Goal: Information Seeking & Learning: Learn about a topic

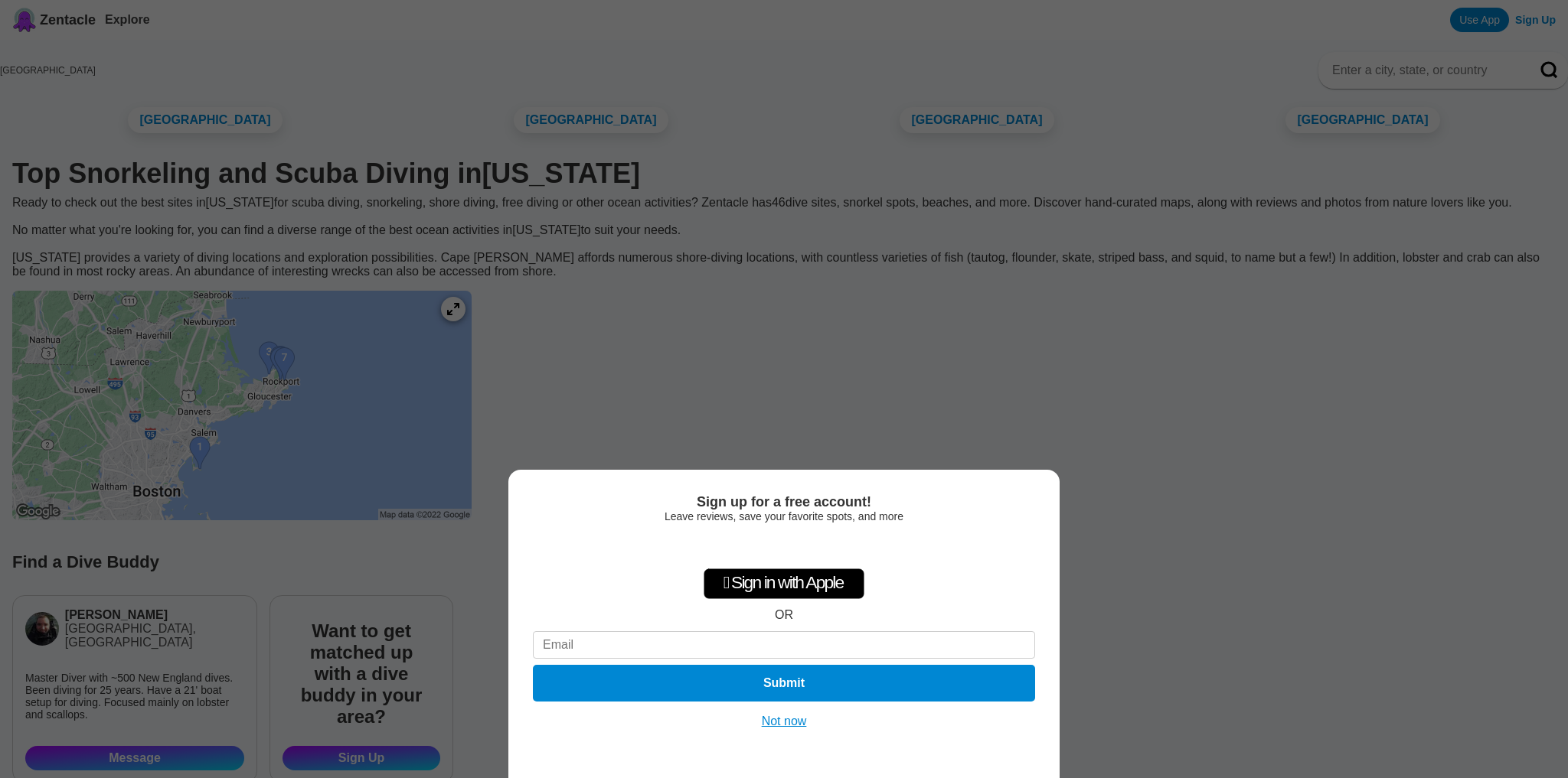
drag, startPoint x: 284, startPoint y: 493, endPoint x: 326, endPoint y: 430, distance: 75.7
click at [326, 430] on div "Sign up for a free account! Leave reviews, save your favorite spots, and more …" at bounding box center [784, 389] width 1568 height 778
click at [770, 725] on button "Not now" at bounding box center [785, 721] width 55 height 15
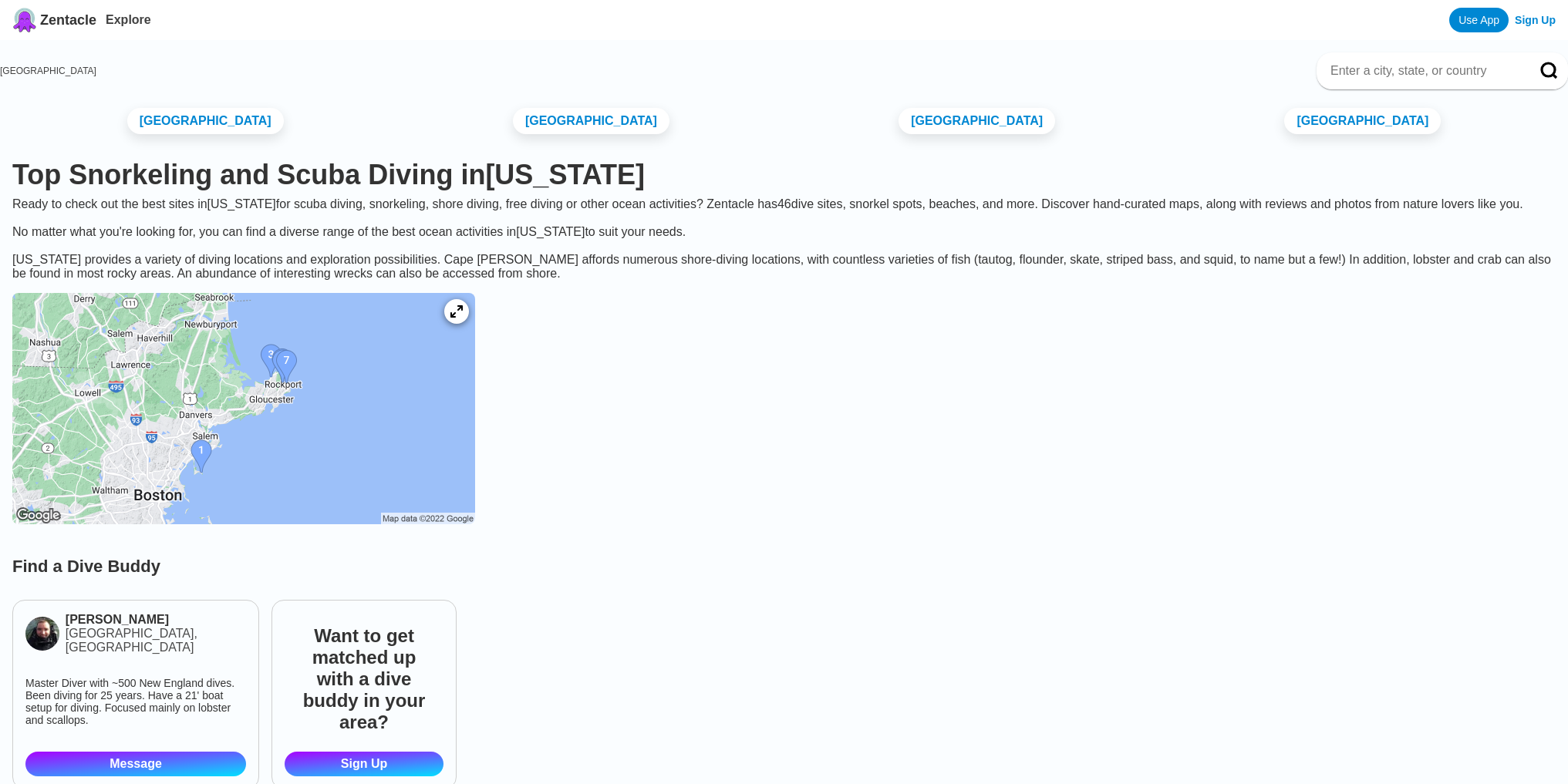
click at [299, 519] on img at bounding box center [244, 408] width 462 height 231
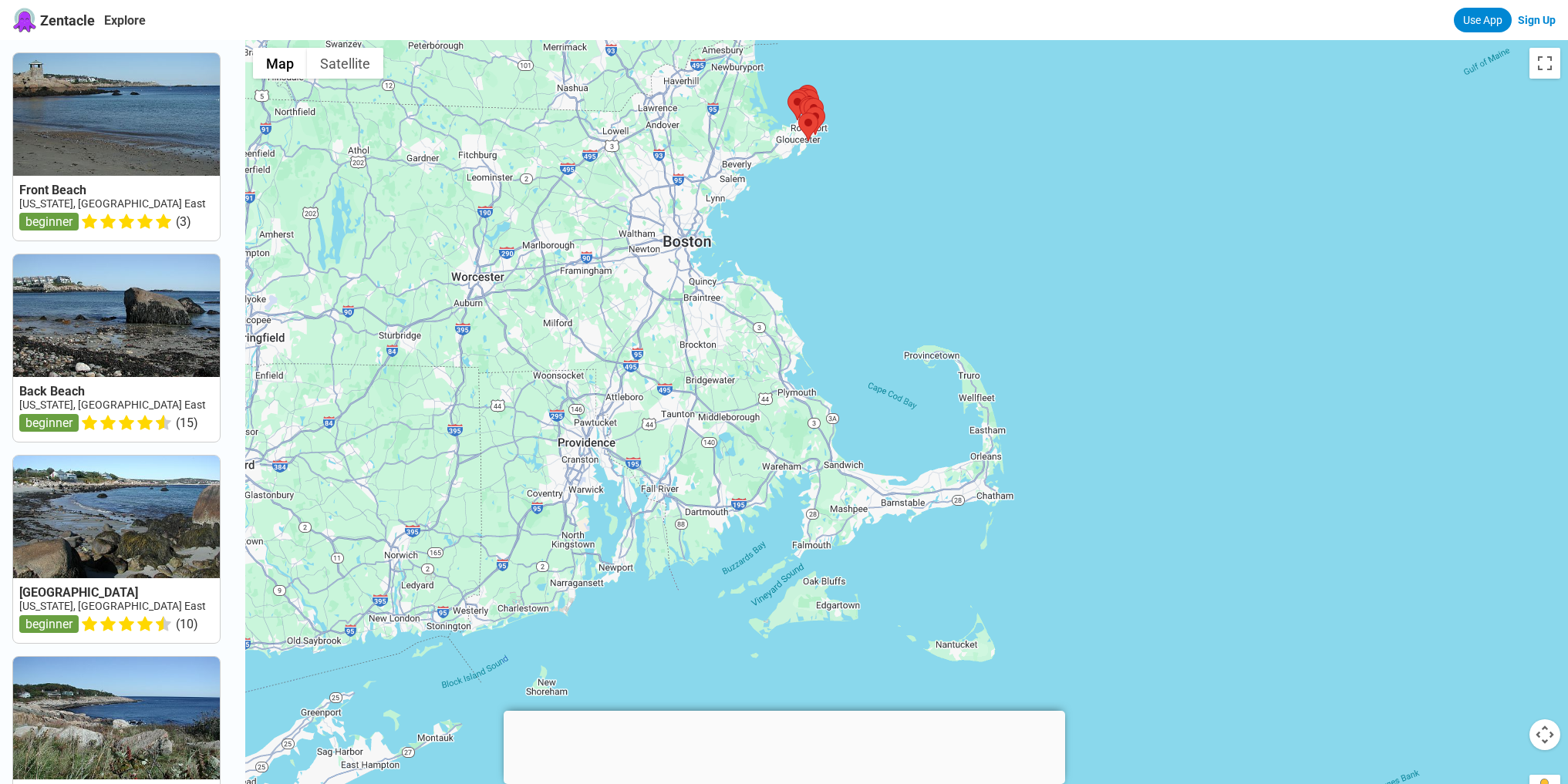
drag, startPoint x: 775, startPoint y: 482, endPoint x: 729, endPoint y: 291, distance: 196.5
click at [729, 291] on div at bounding box center [907, 432] width 1323 height 784
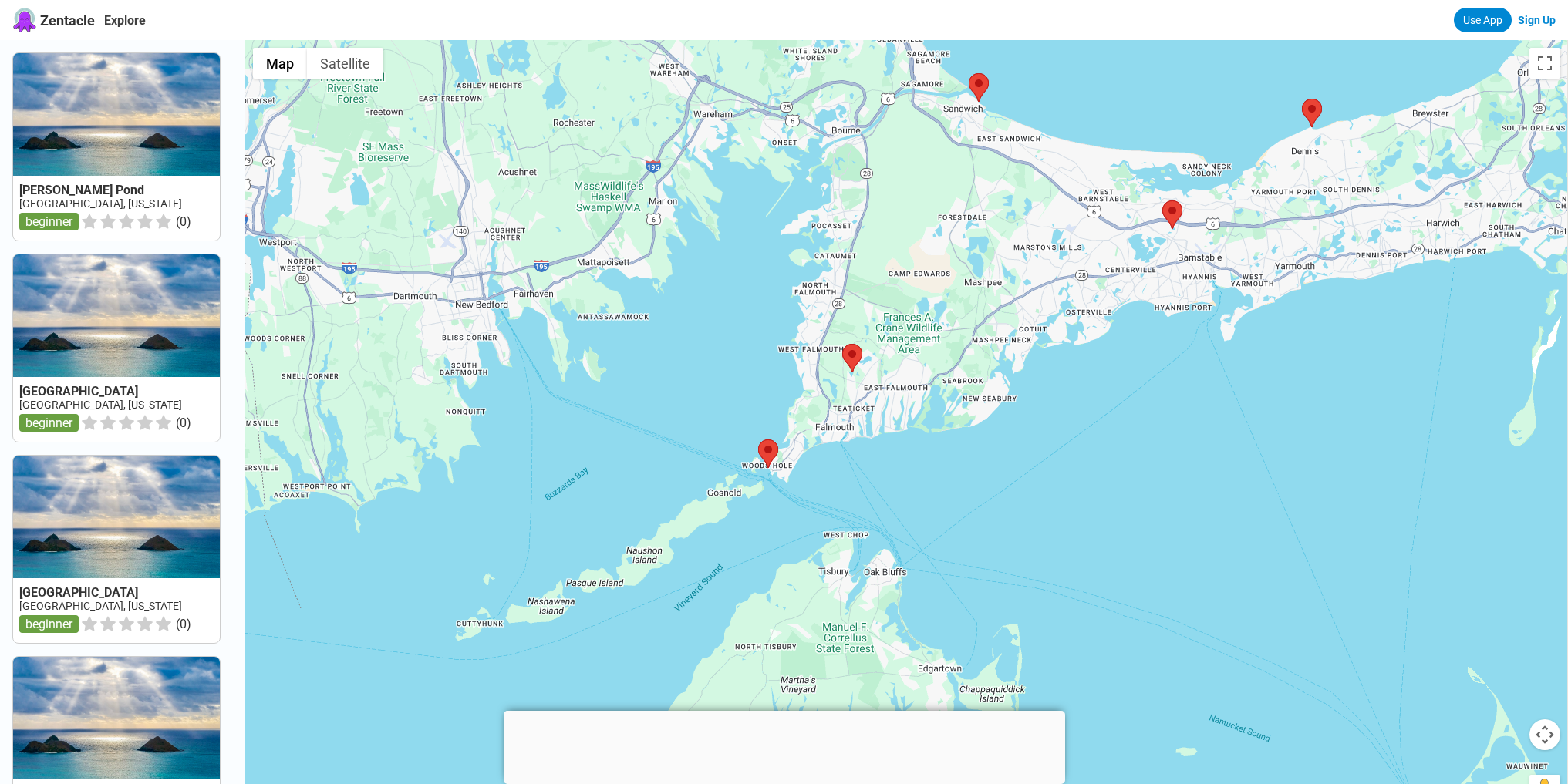
drag, startPoint x: 827, startPoint y: 647, endPoint x: 756, endPoint y: 480, distance: 181.5
click at [762, 506] on div at bounding box center [907, 432] width 1323 height 784
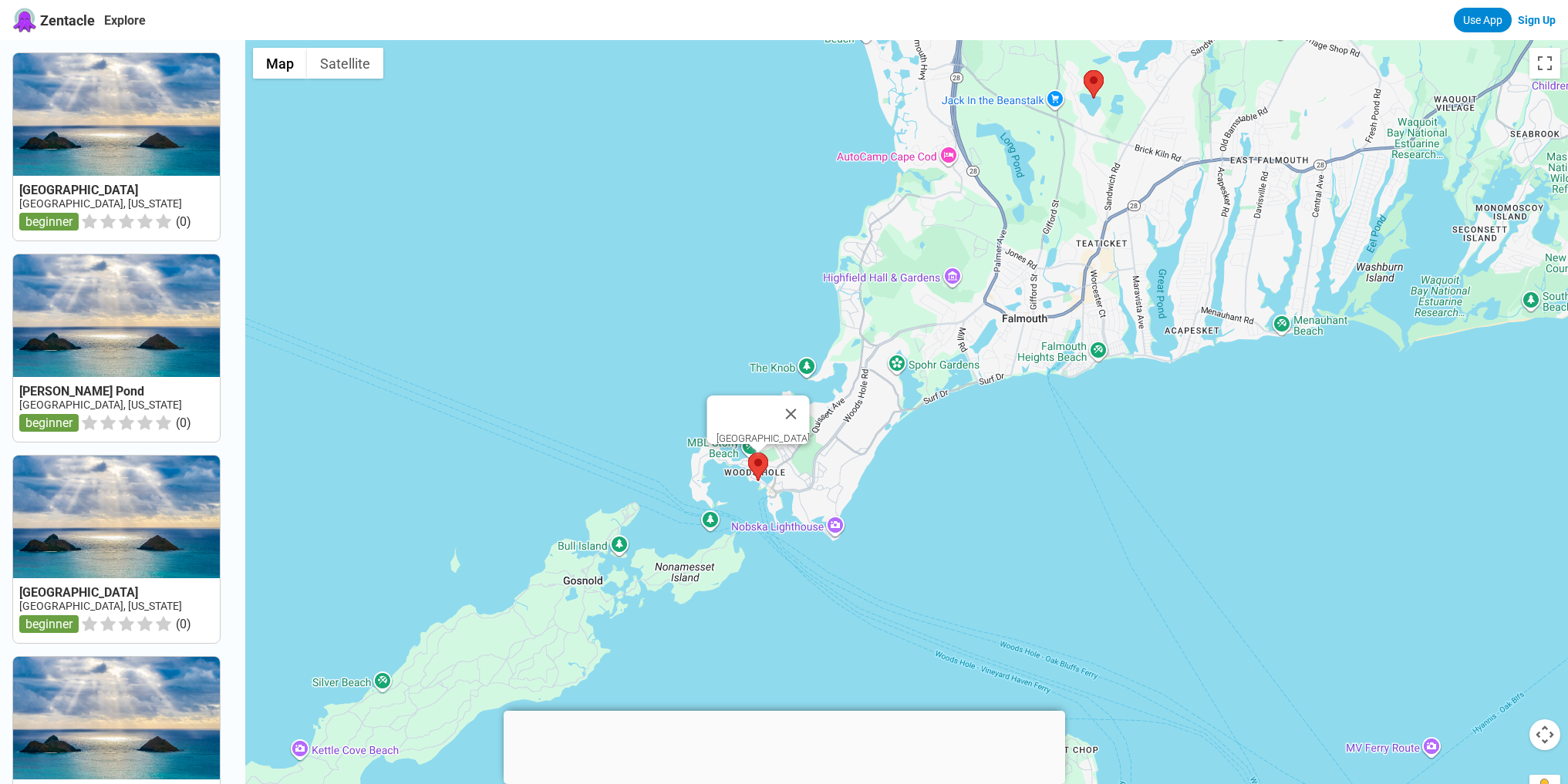
click at [748, 453] on area at bounding box center [748, 453] width 0 height 0
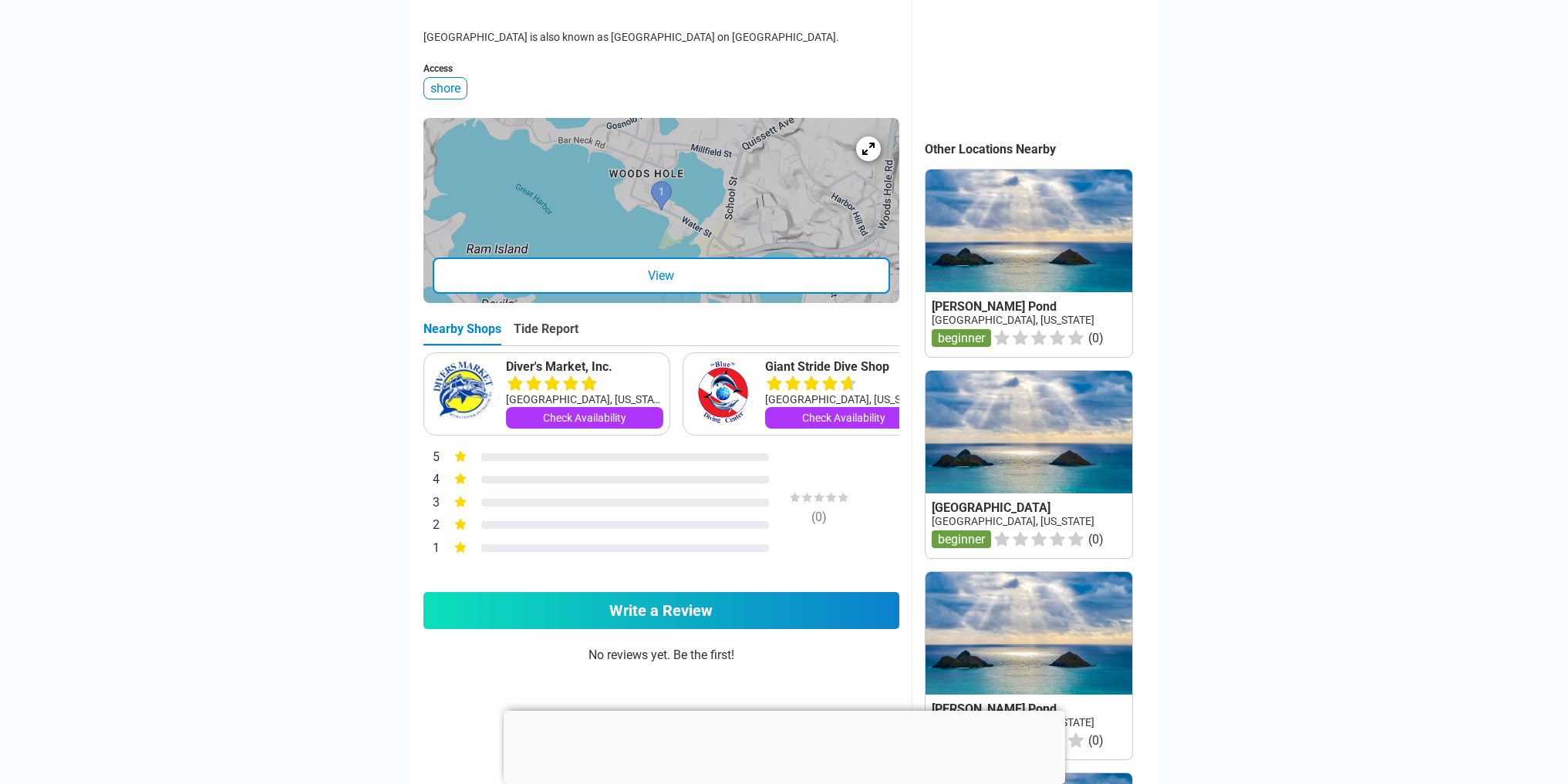
scroll to position [206, 0]
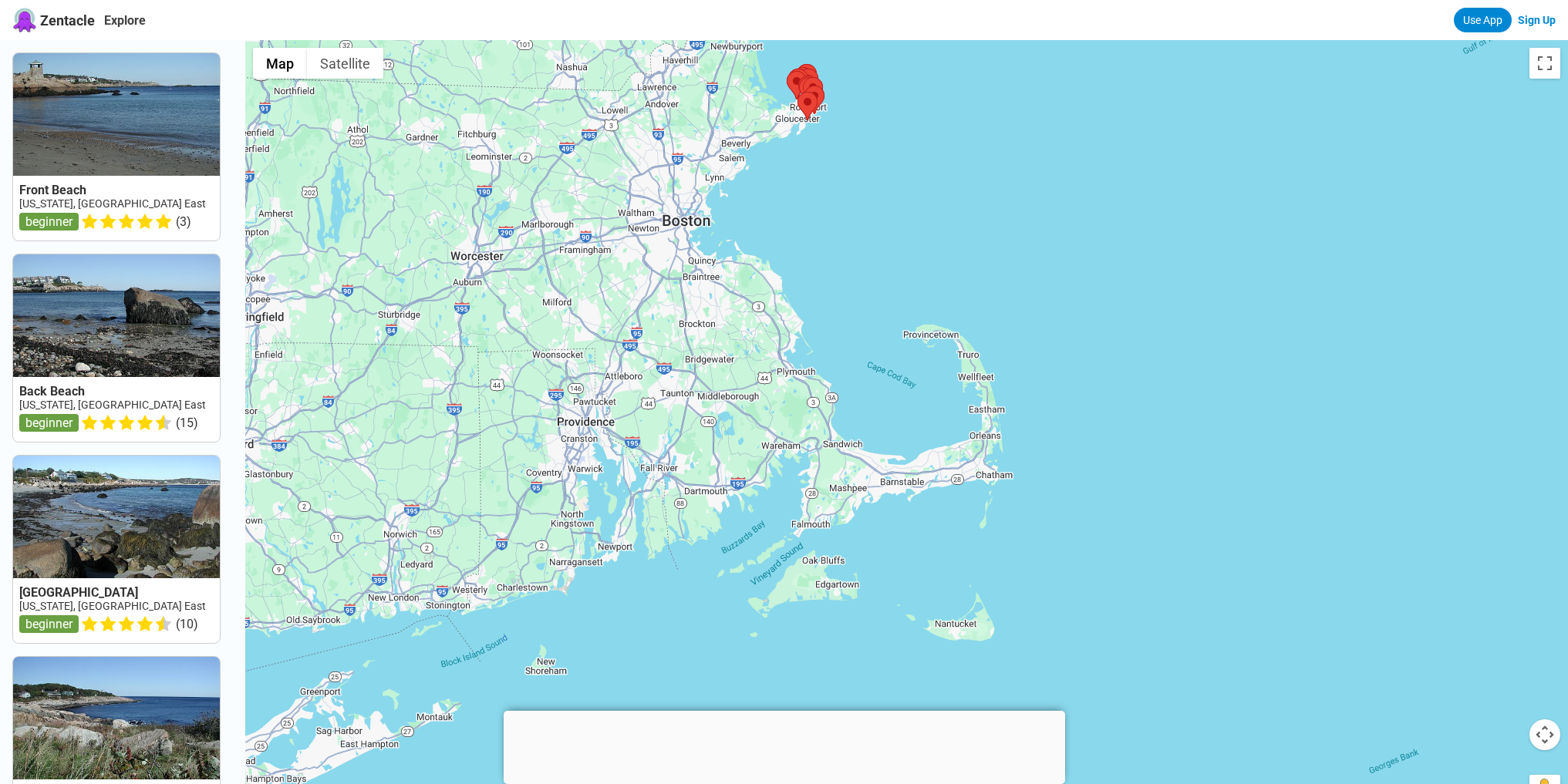
drag, startPoint x: 828, startPoint y: 661, endPoint x: 723, endPoint y: 301, distance: 375.0
click at [730, 317] on div at bounding box center [907, 432] width 1323 height 784
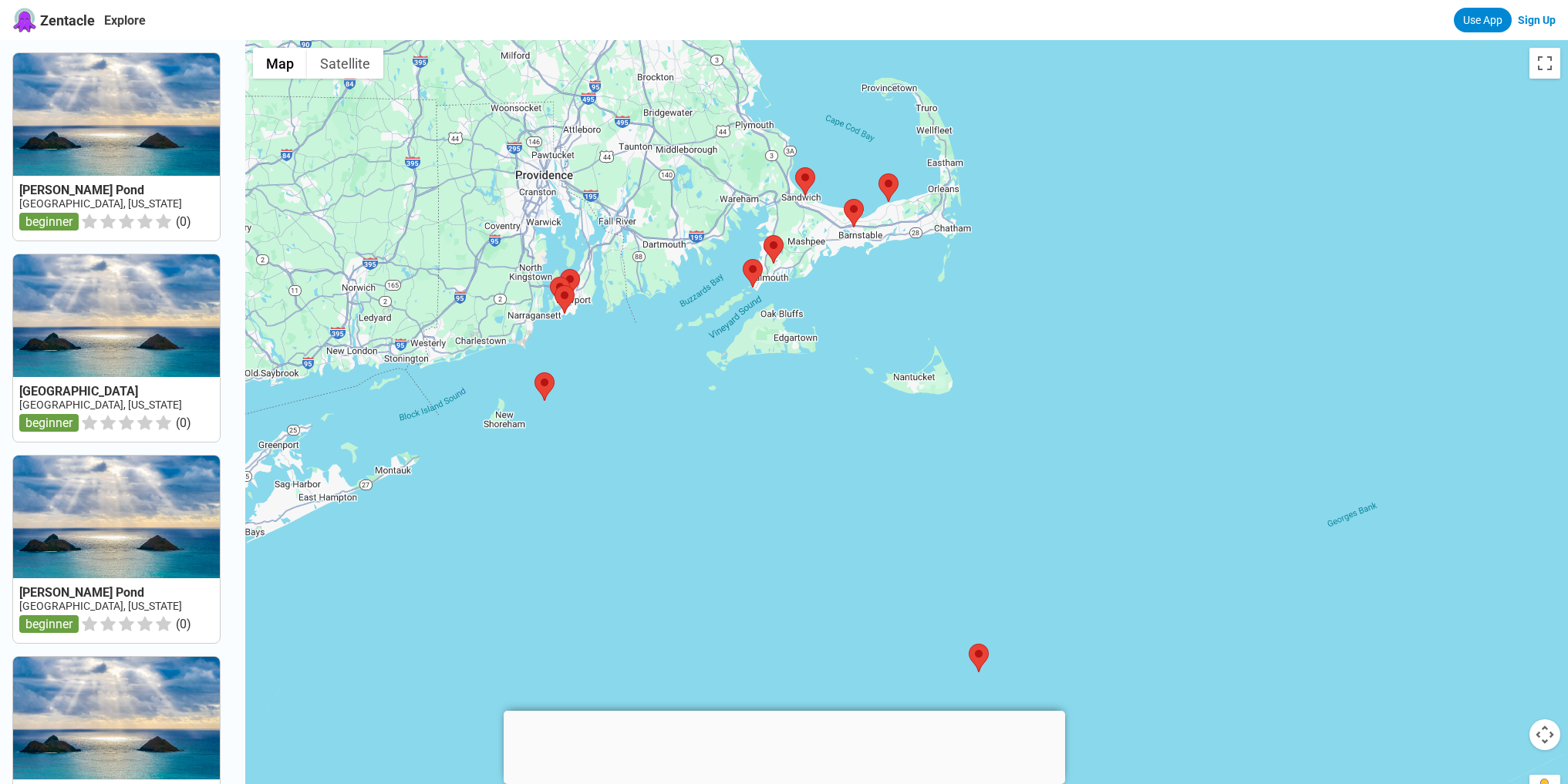
click at [1165, 418] on div at bounding box center [907, 432] width 1323 height 784
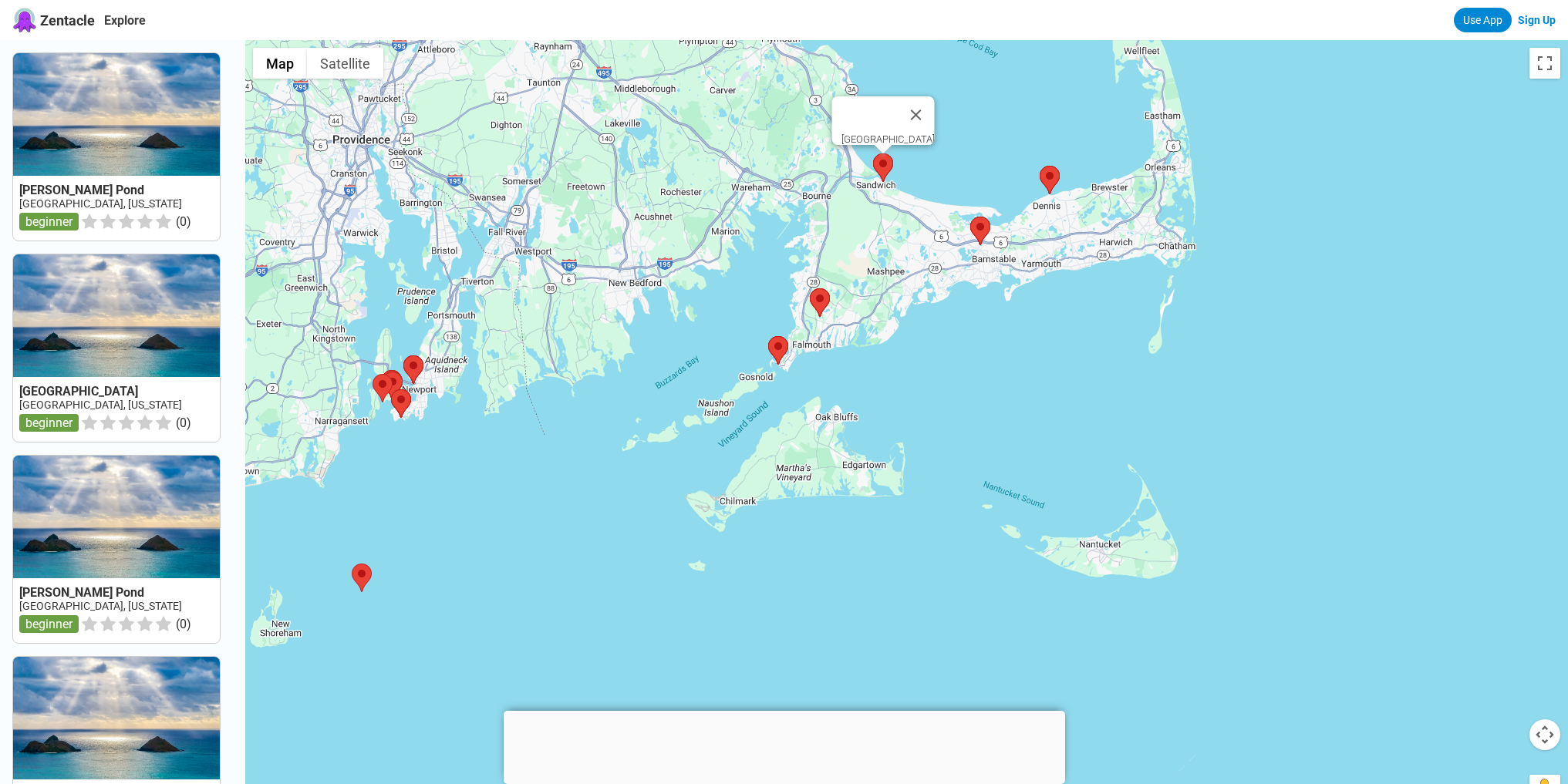
click at [872, 153] on area at bounding box center [872, 153] width 0 height 0
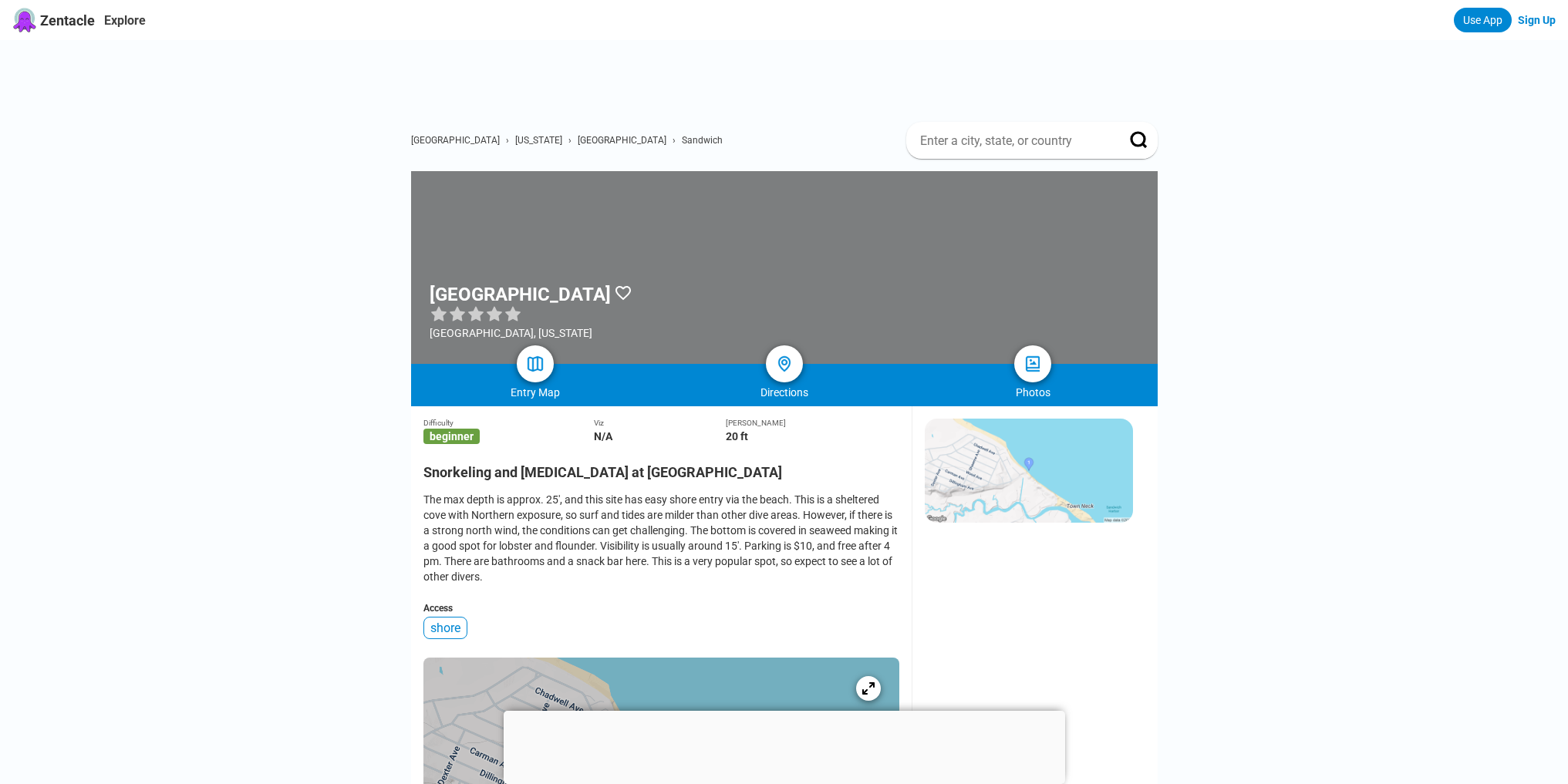
scroll to position [206, 0]
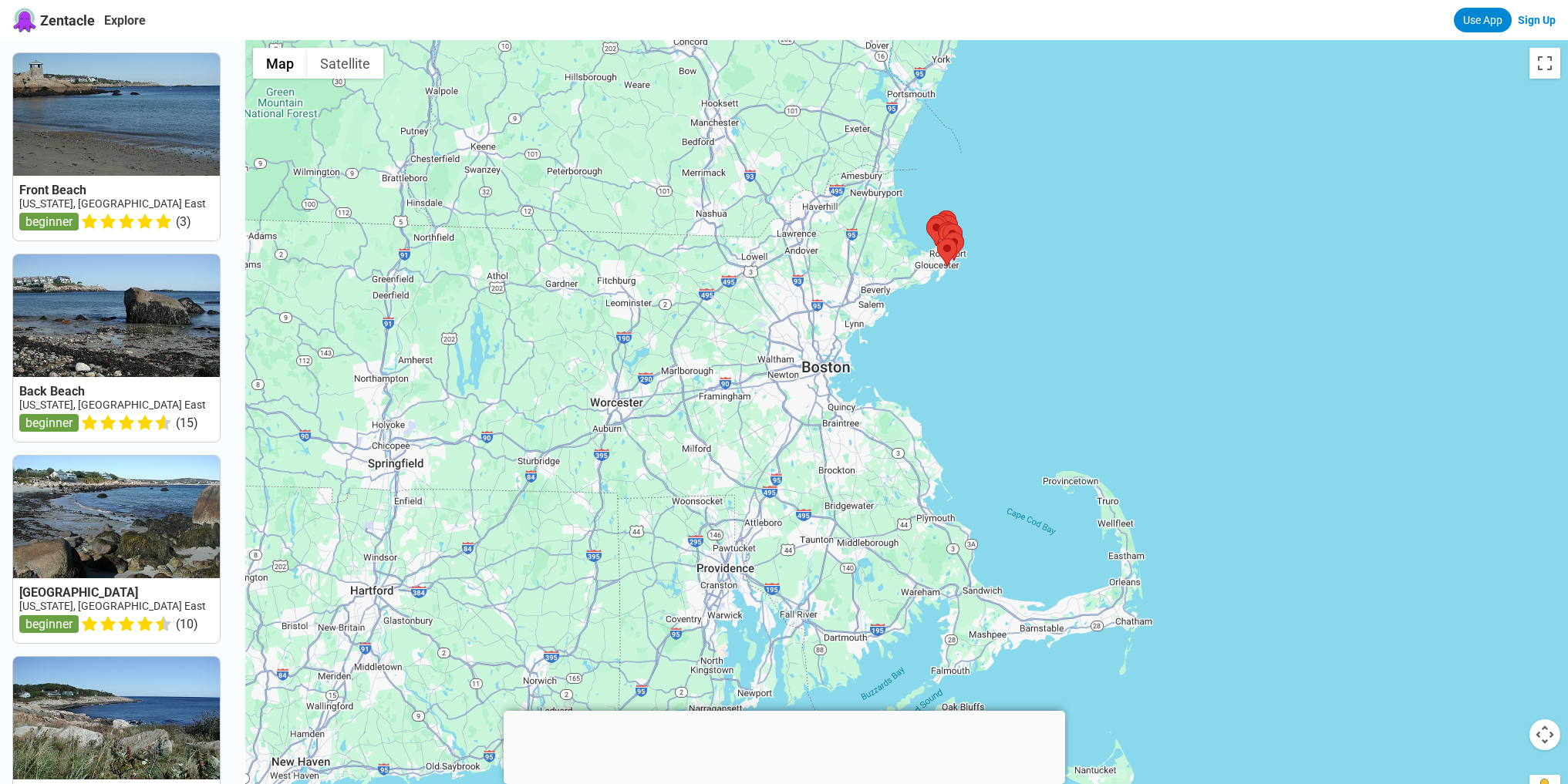
drag, startPoint x: 1142, startPoint y: 468, endPoint x: 1156, endPoint y: 311, distance: 157.6
click at [1157, 314] on div at bounding box center [907, 432] width 1323 height 784
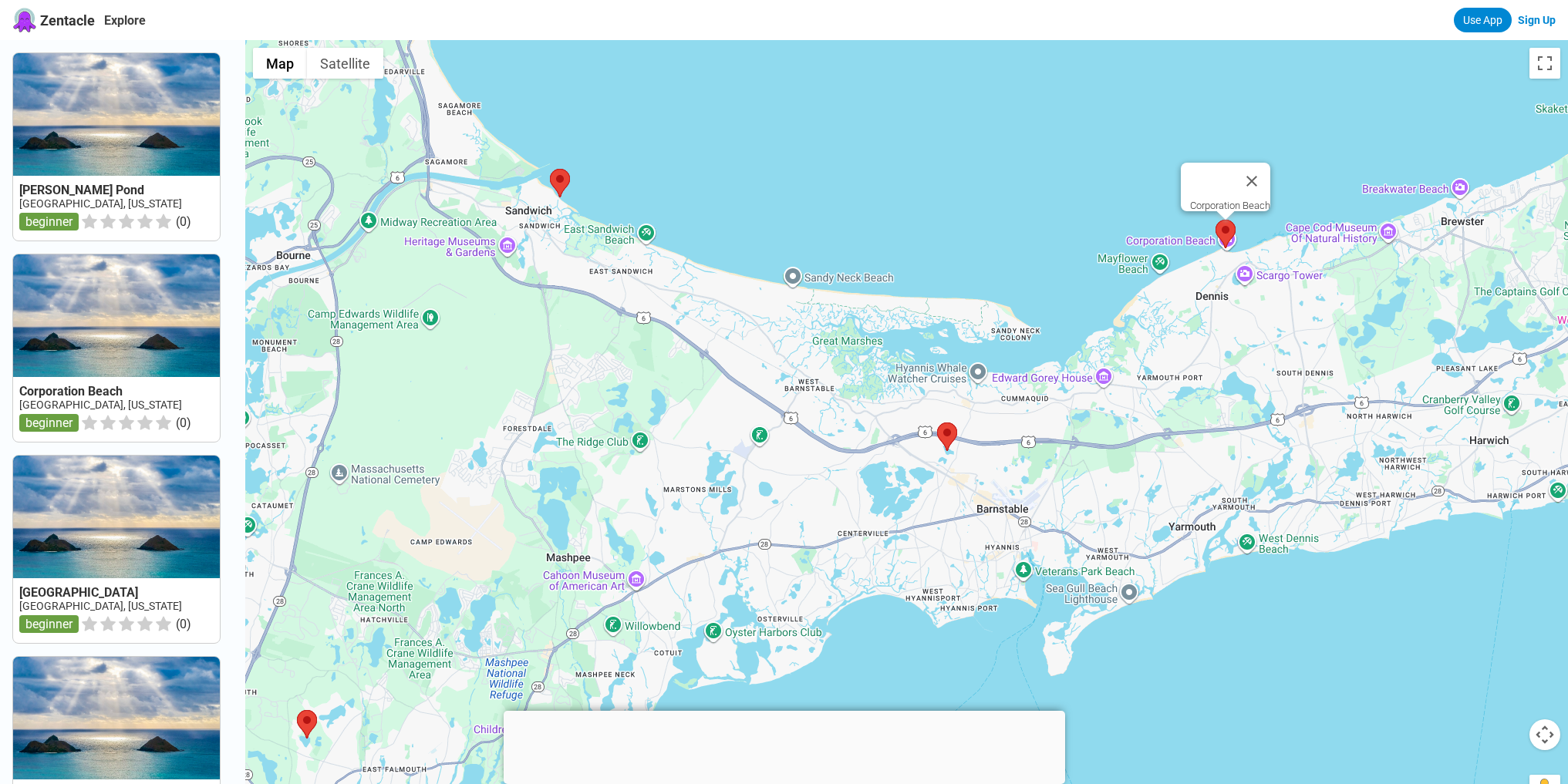
click at [1215, 220] on area at bounding box center [1215, 220] width 0 height 0
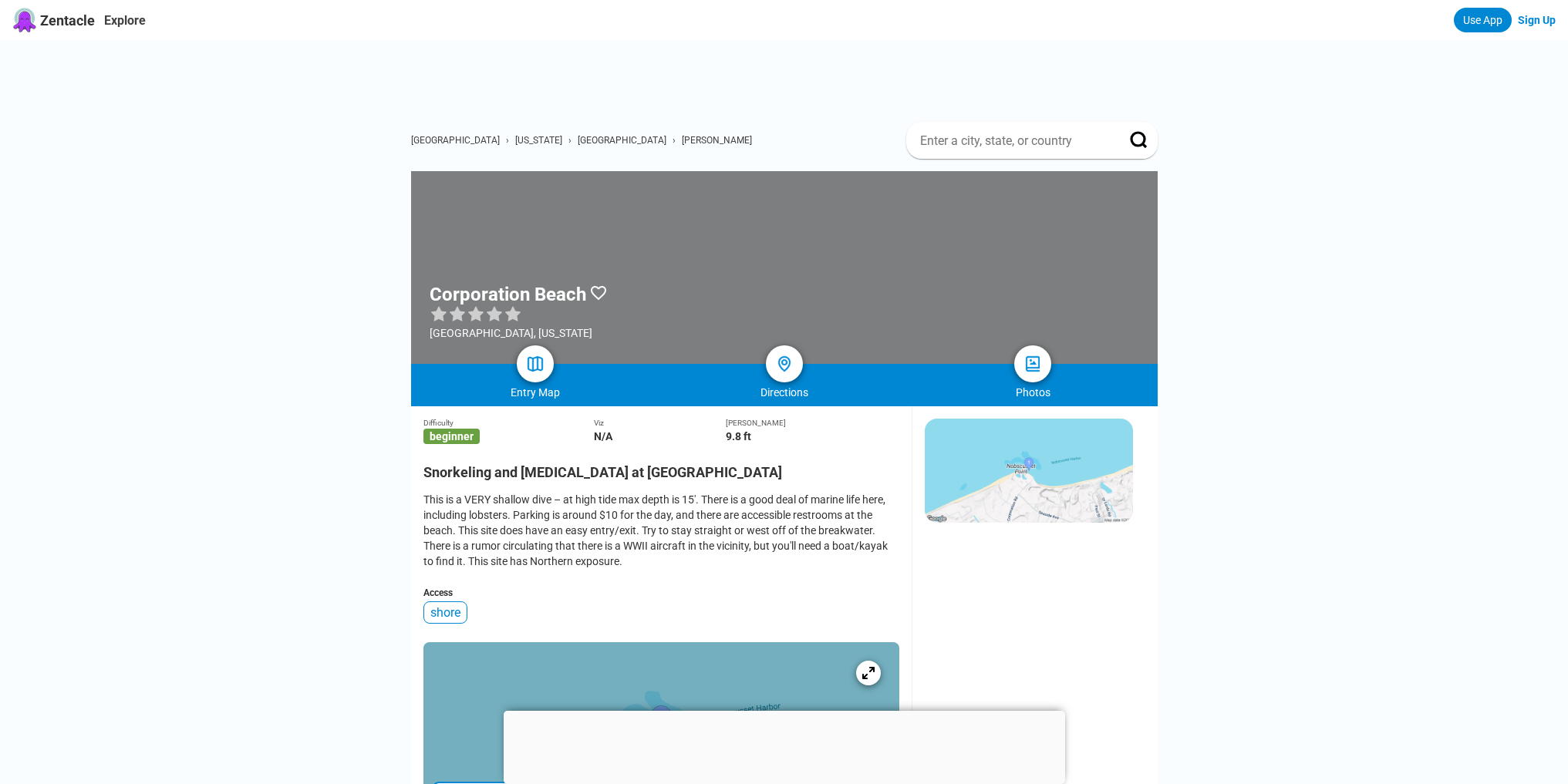
scroll to position [206, 0]
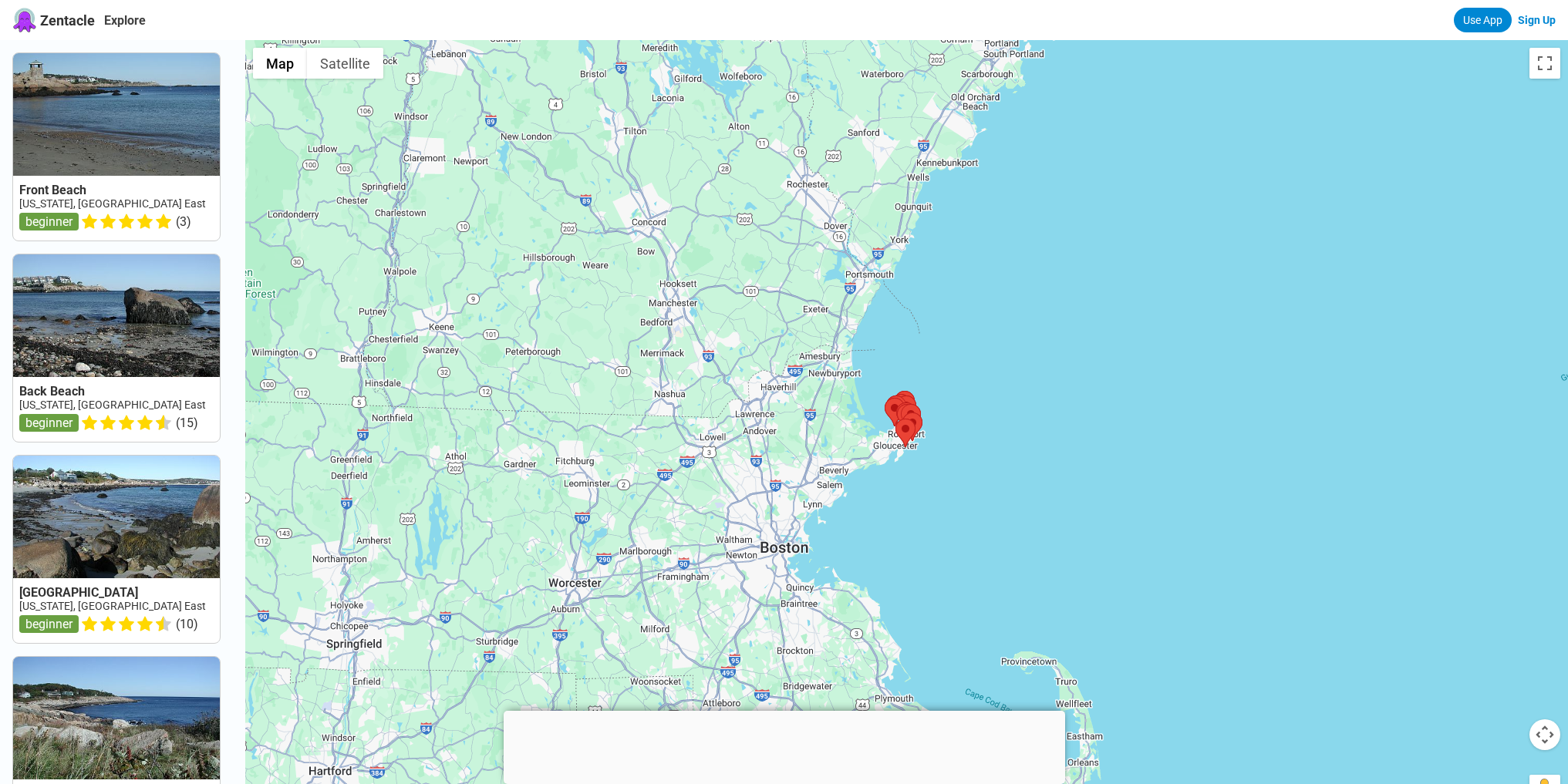
drag, startPoint x: 848, startPoint y: 540, endPoint x: 897, endPoint y: 236, distance: 307.9
click at [897, 236] on div at bounding box center [907, 432] width 1323 height 784
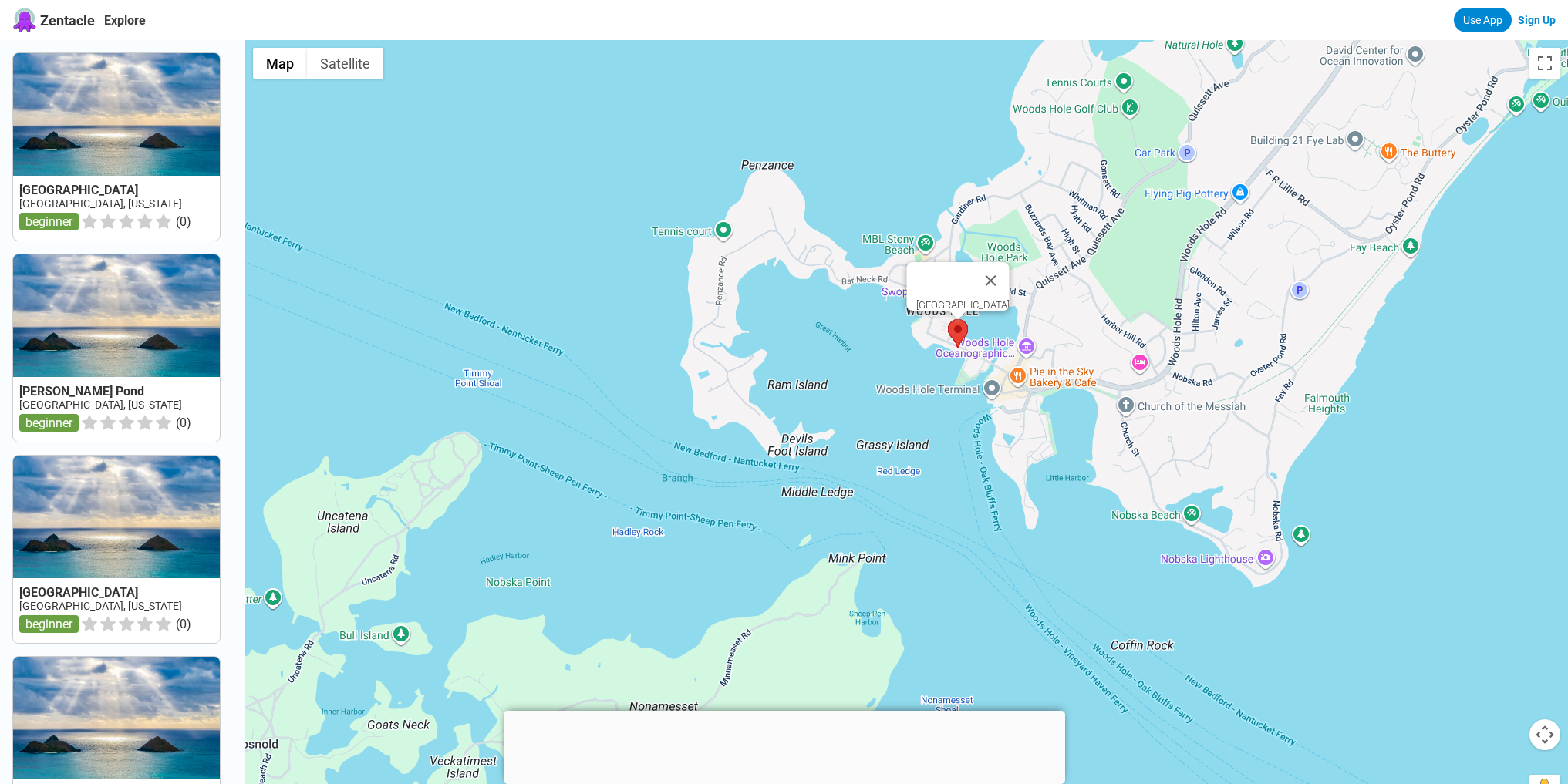
click at [948, 320] on area at bounding box center [948, 320] width 0 height 0
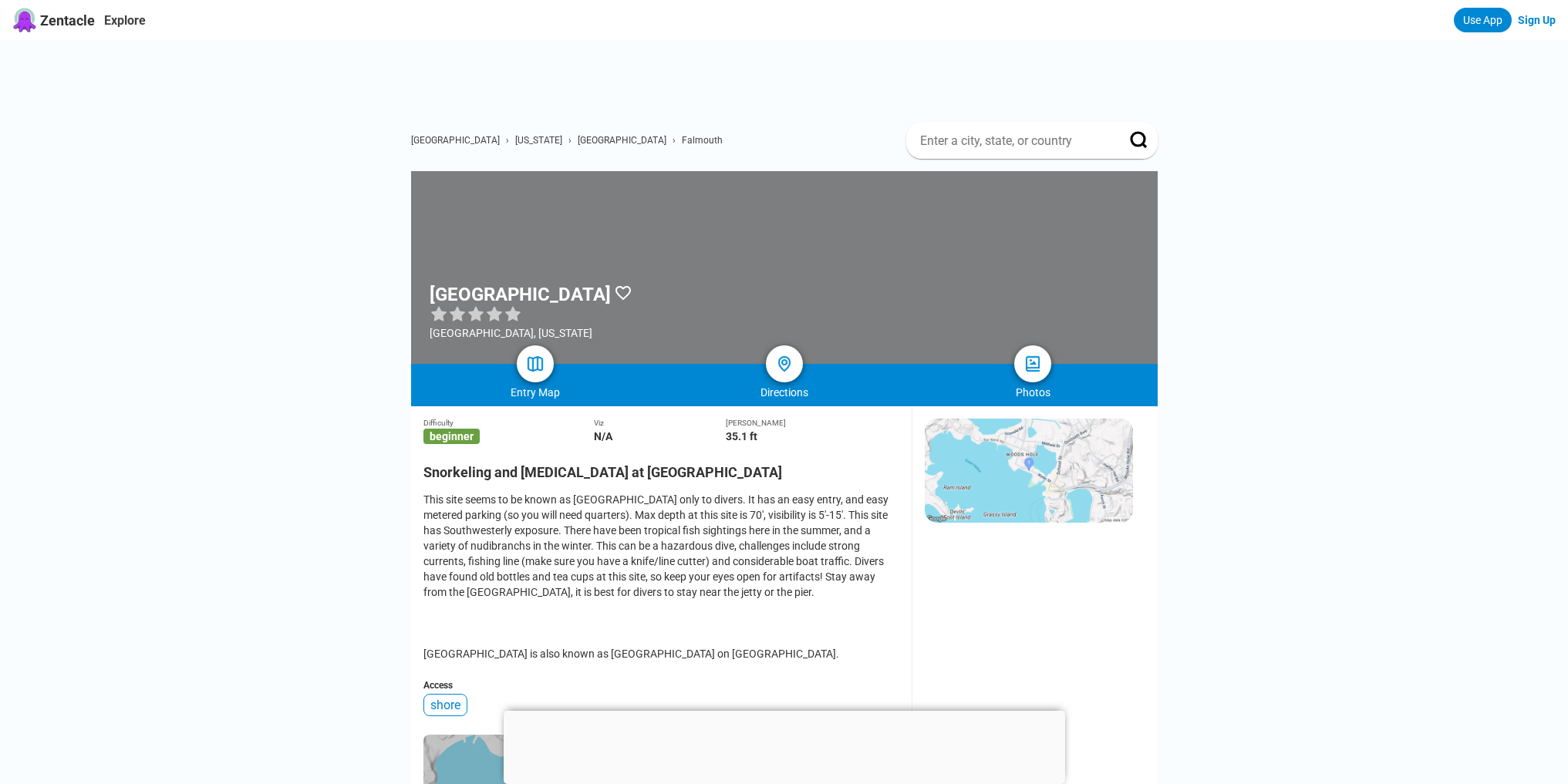
scroll to position [206, 0]
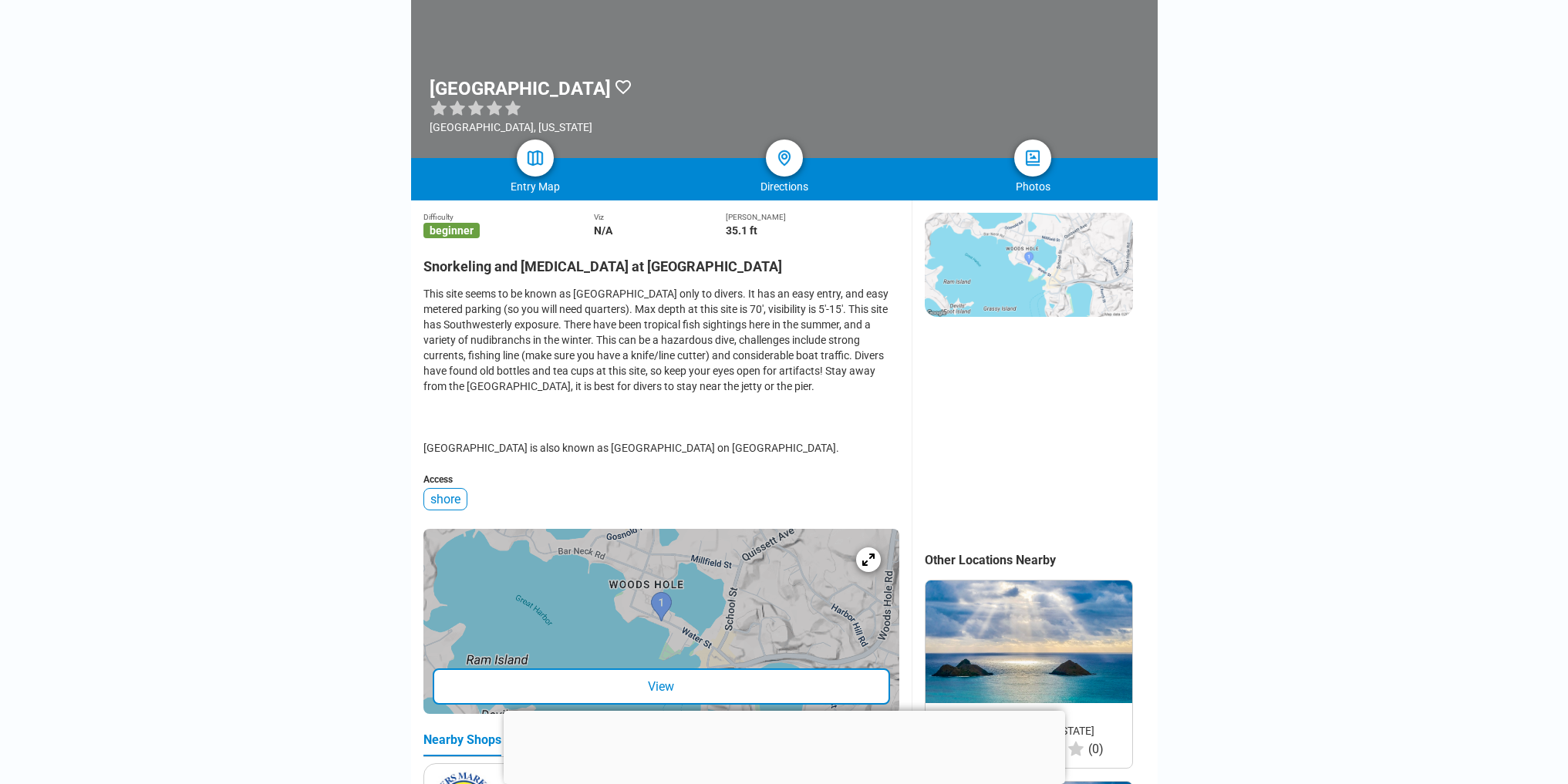
click at [669, 616] on div at bounding box center [661, 621] width 476 height 186
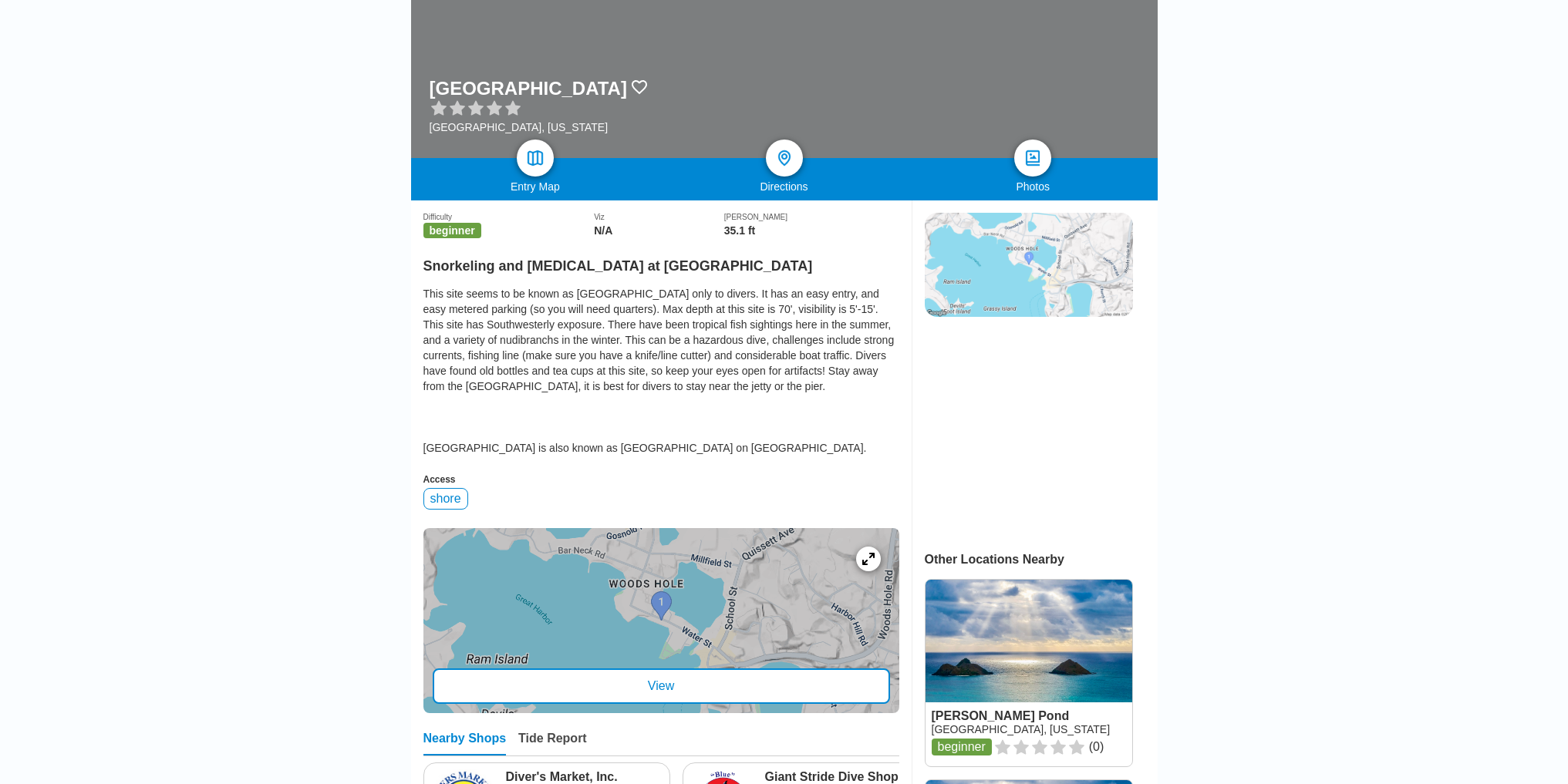
click at [1035, 265] on img at bounding box center [1029, 265] width 208 height 104
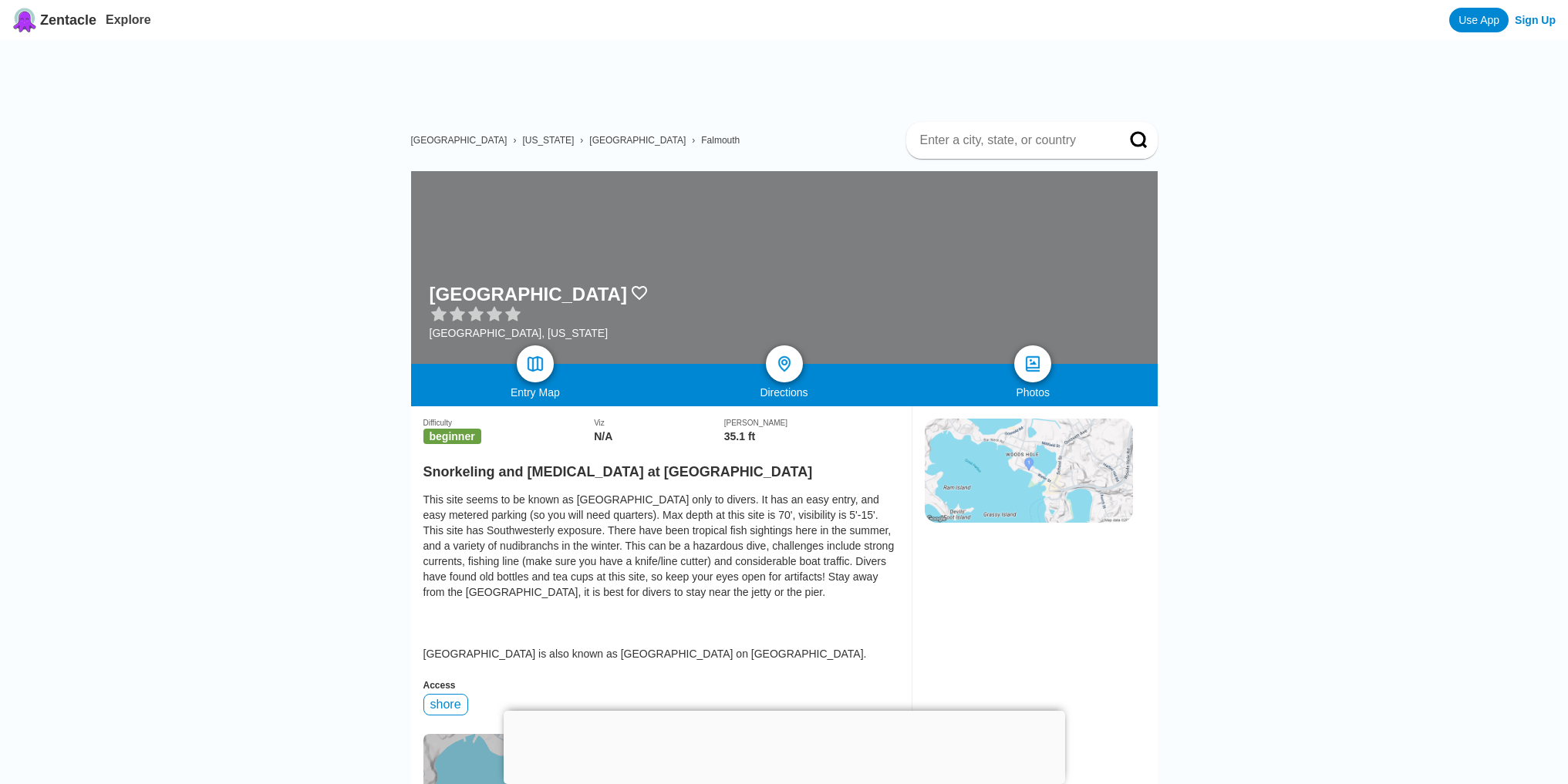
scroll to position [206, 0]
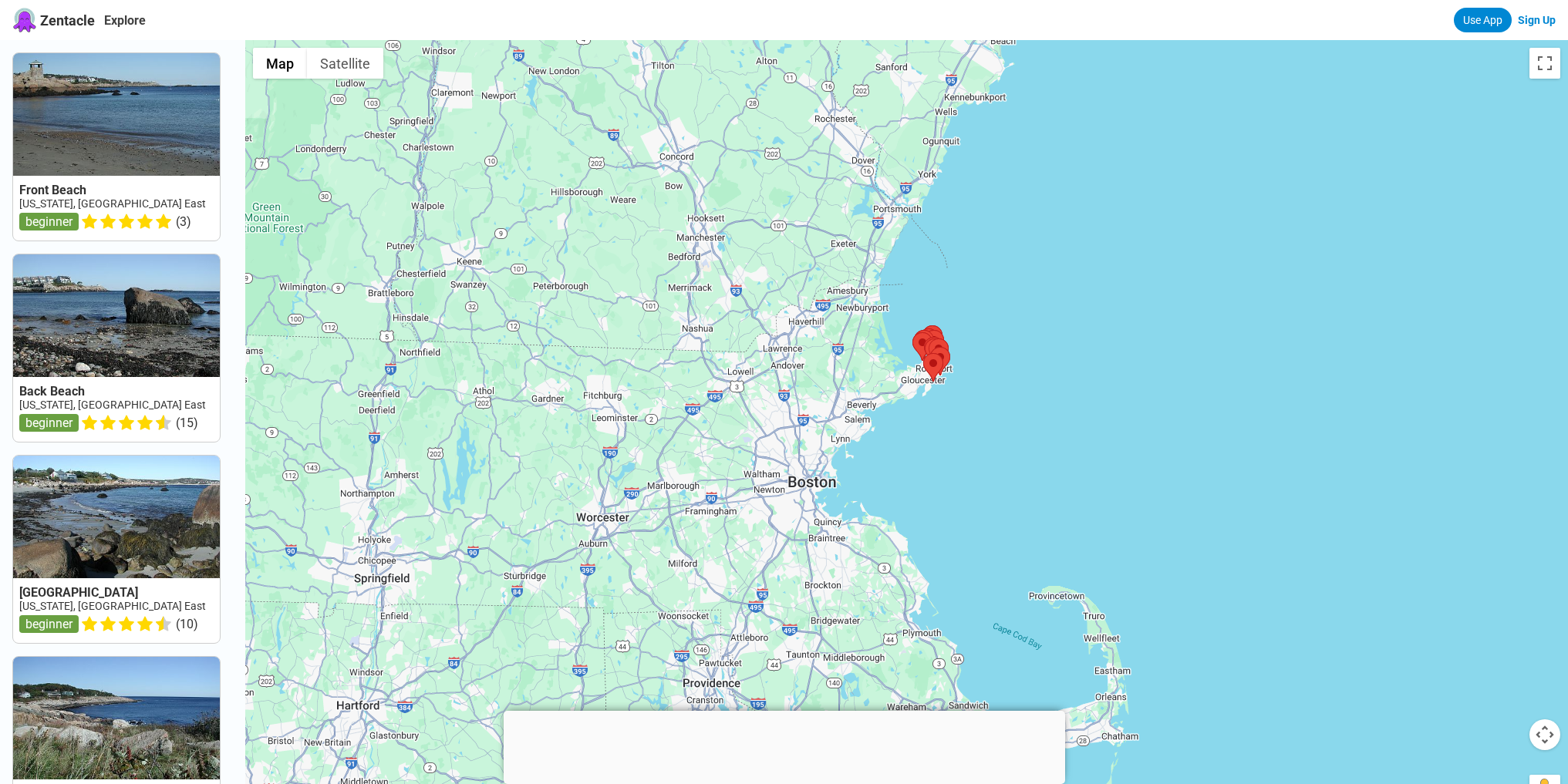
drag, startPoint x: 1003, startPoint y: 551, endPoint x: 1107, endPoint y: 244, distance: 324.1
click at [1106, 247] on div at bounding box center [907, 432] width 1323 height 784
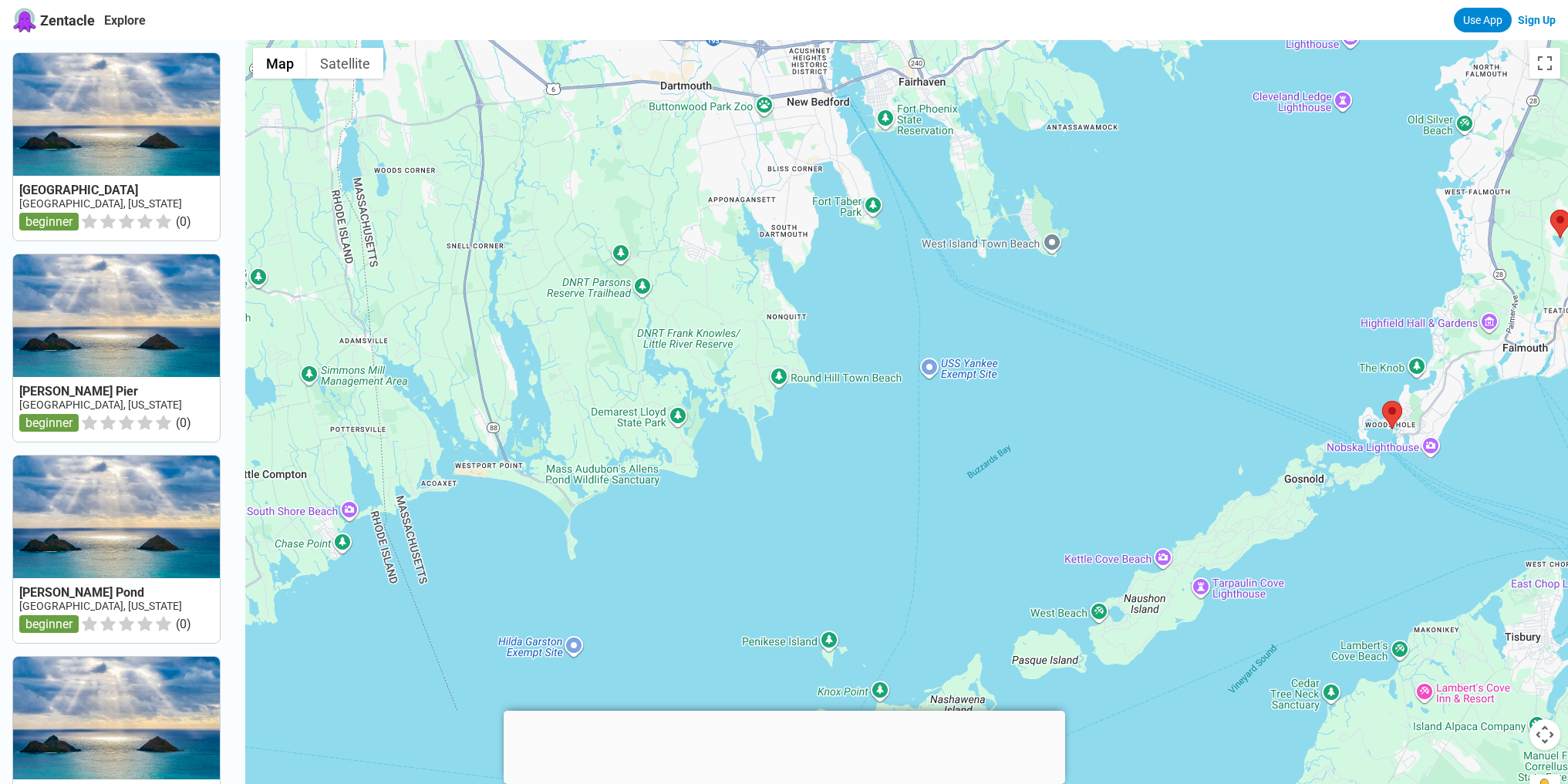
drag, startPoint x: 1063, startPoint y: 535, endPoint x: 763, endPoint y: 478, distance: 305.4
click at [763, 478] on div at bounding box center [907, 432] width 1323 height 784
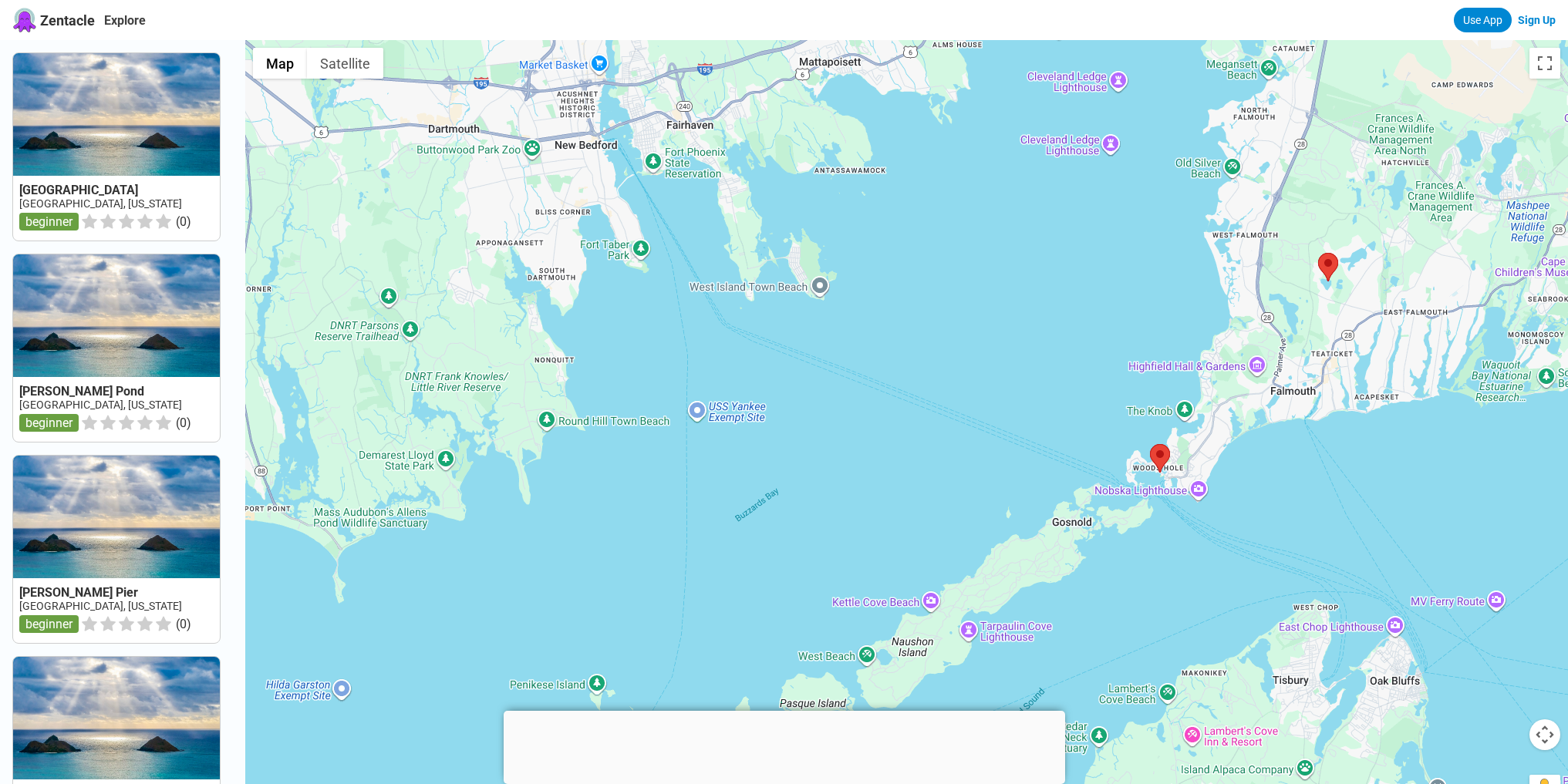
drag, startPoint x: 1229, startPoint y: 506, endPoint x: 997, endPoint y: 637, distance: 266.4
click at [1001, 635] on div at bounding box center [907, 432] width 1323 height 784
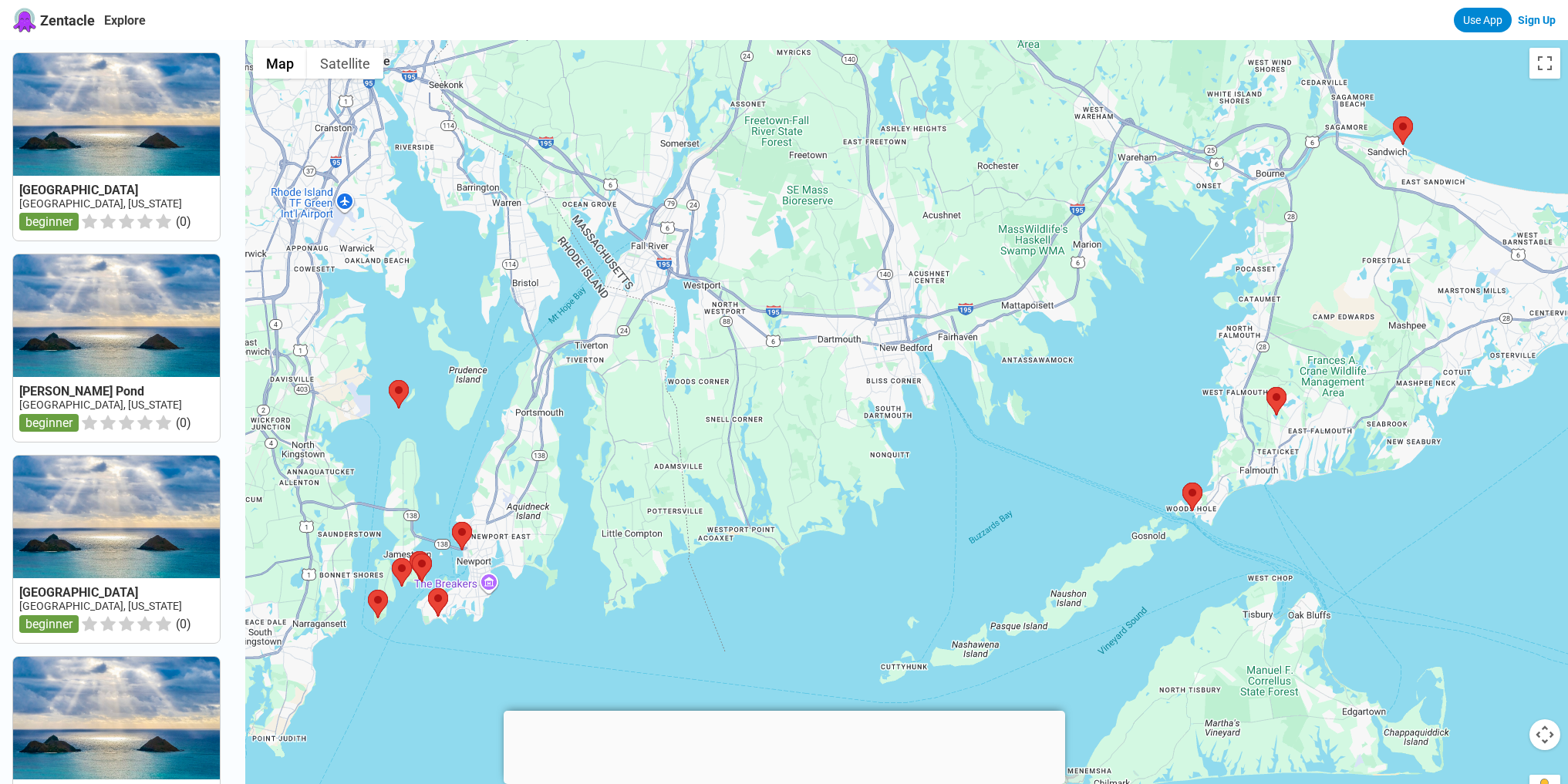
drag, startPoint x: 994, startPoint y: 382, endPoint x: 1140, endPoint y: 348, distance: 149.9
click at [1140, 348] on div at bounding box center [907, 432] width 1323 height 784
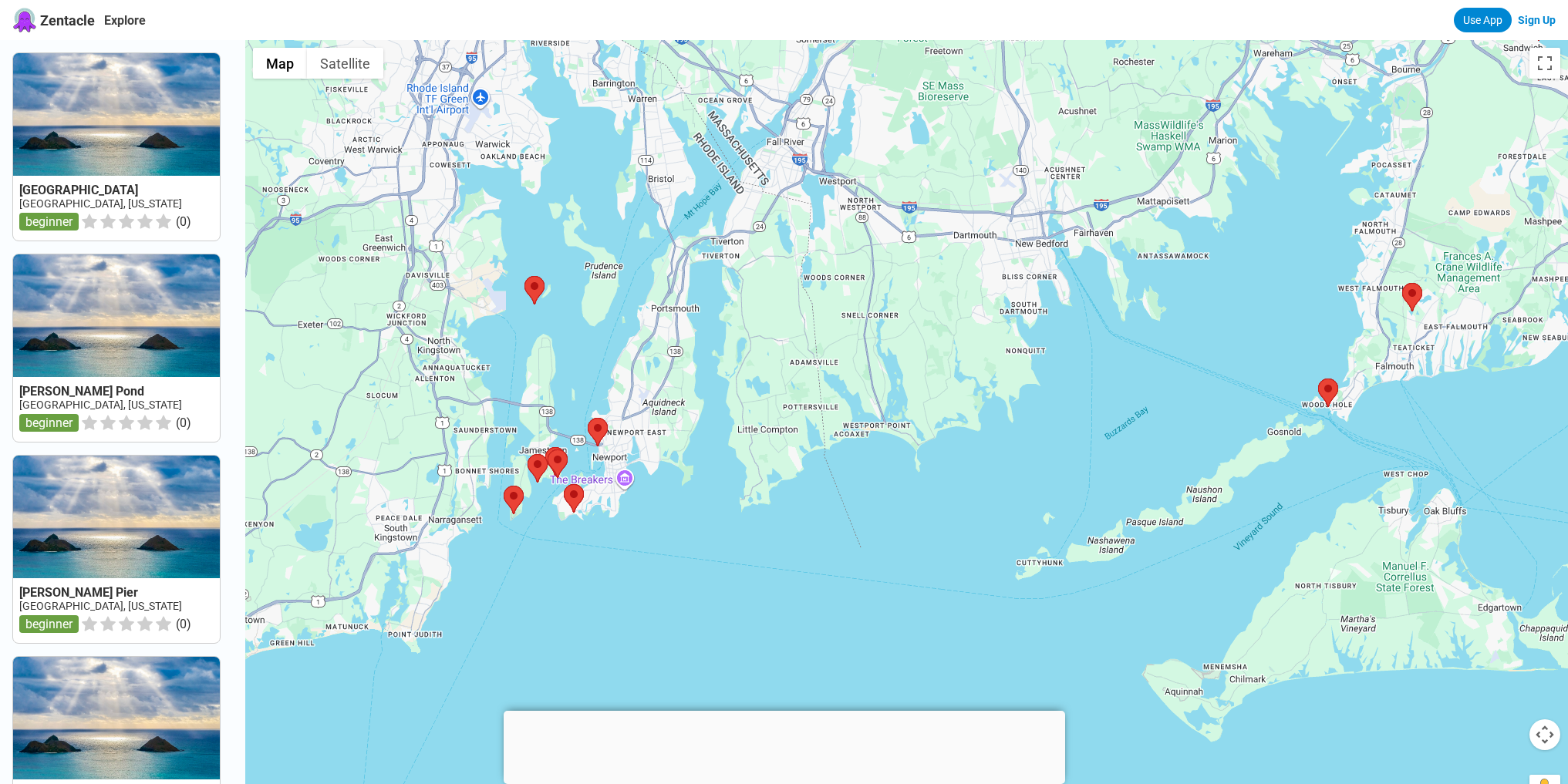
drag, startPoint x: 883, startPoint y: 496, endPoint x: 1002, endPoint y: 411, distance: 146.2
click at [1002, 411] on div at bounding box center [907, 432] width 1323 height 784
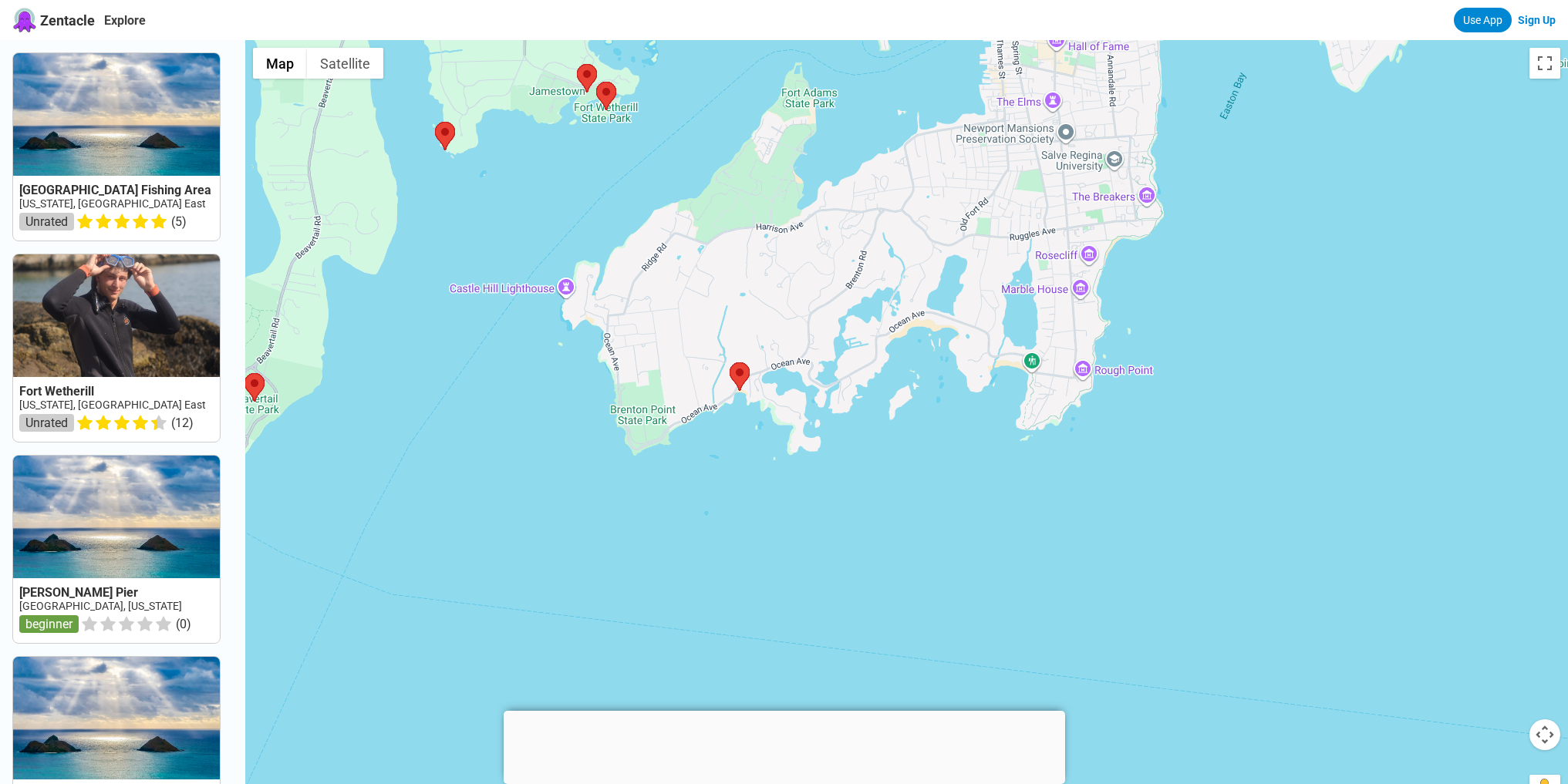
drag, startPoint x: 698, startPoint y: 495, endPoint x: 765, endPoint y: 463, distance: 74.2
click at [765, 463] on div at bounding box center [907, 432] width 1323 height 784
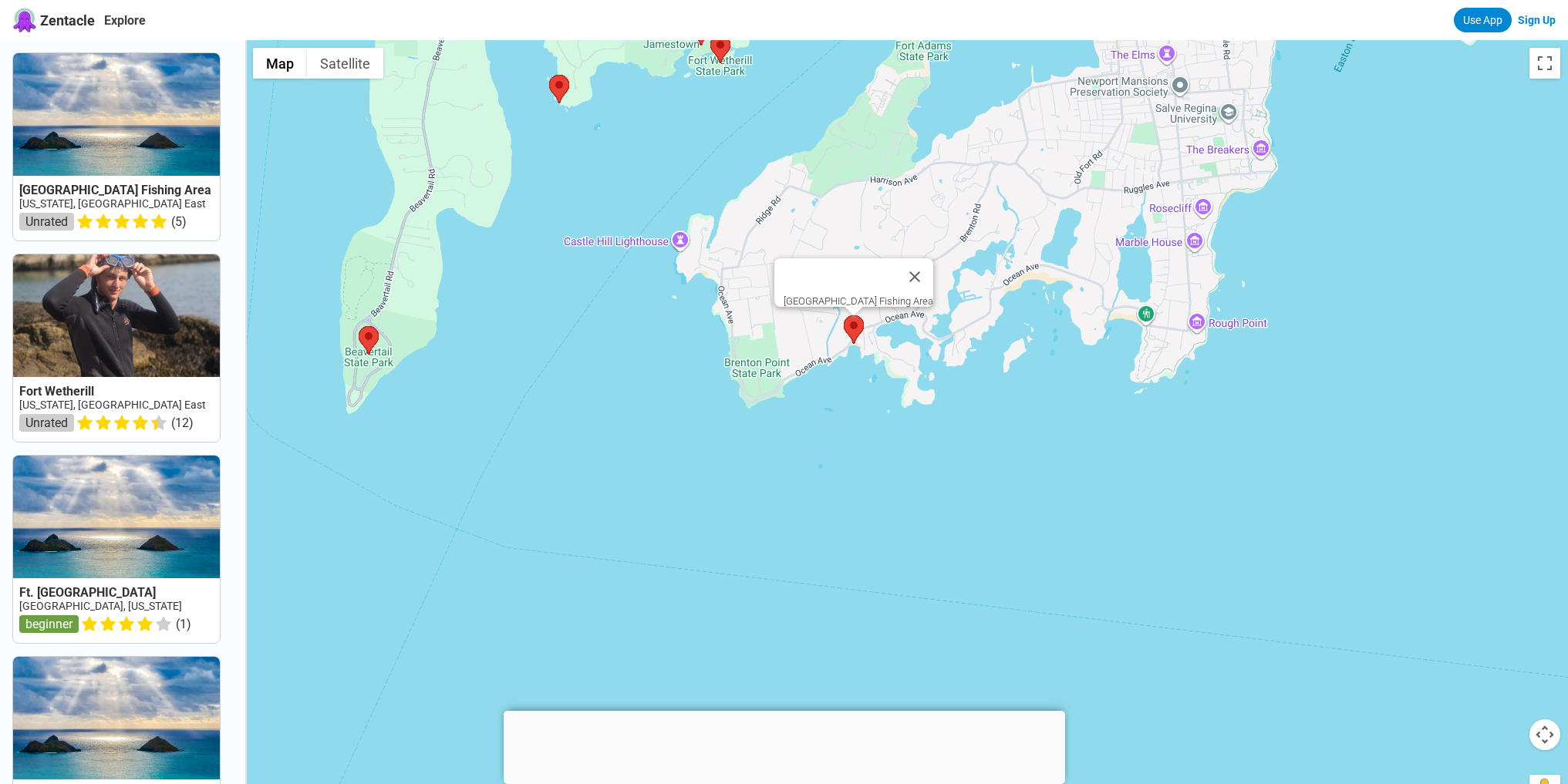
click at [844, 315] on area at bounding box center [844, 315] width 0 height 0
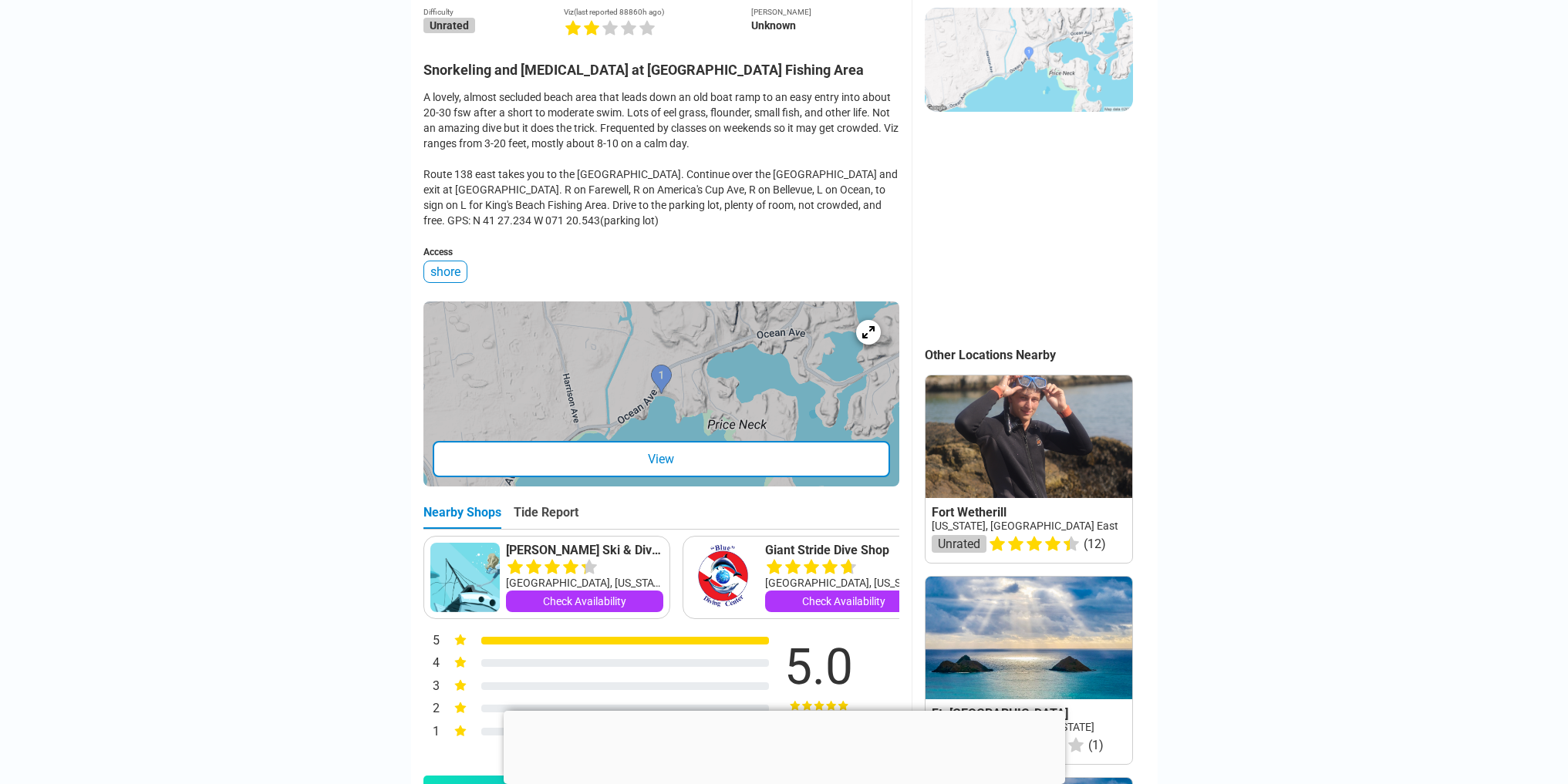
scroll to position [206, 0]
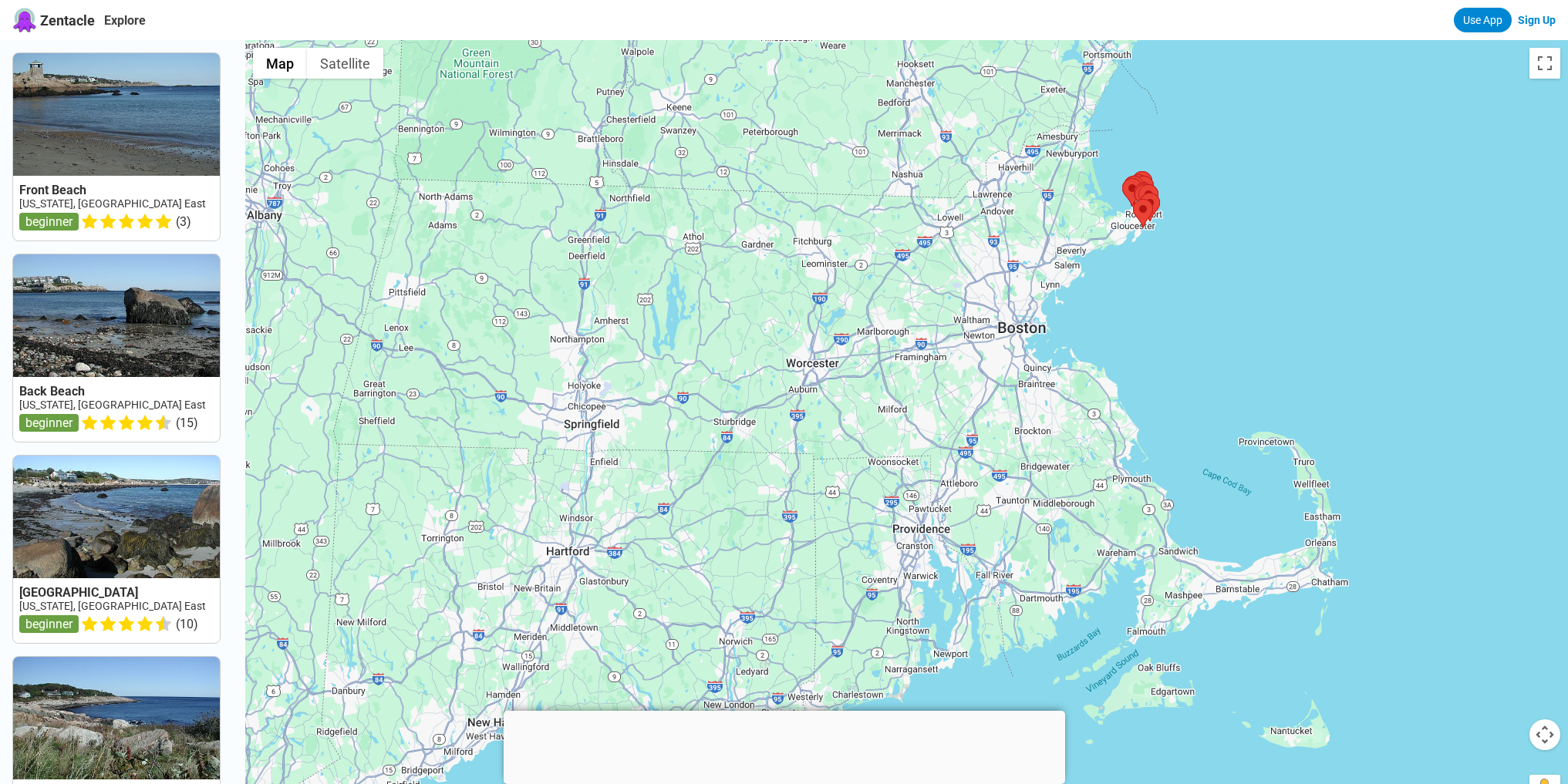
drag, startPoint x: 1113, startPoint y: 579, endPoint x: 1407, endPoint y: 248, distance: 442.7
click at [1405, 255] on div at bounding box center [907, 432] width 1323 height 784
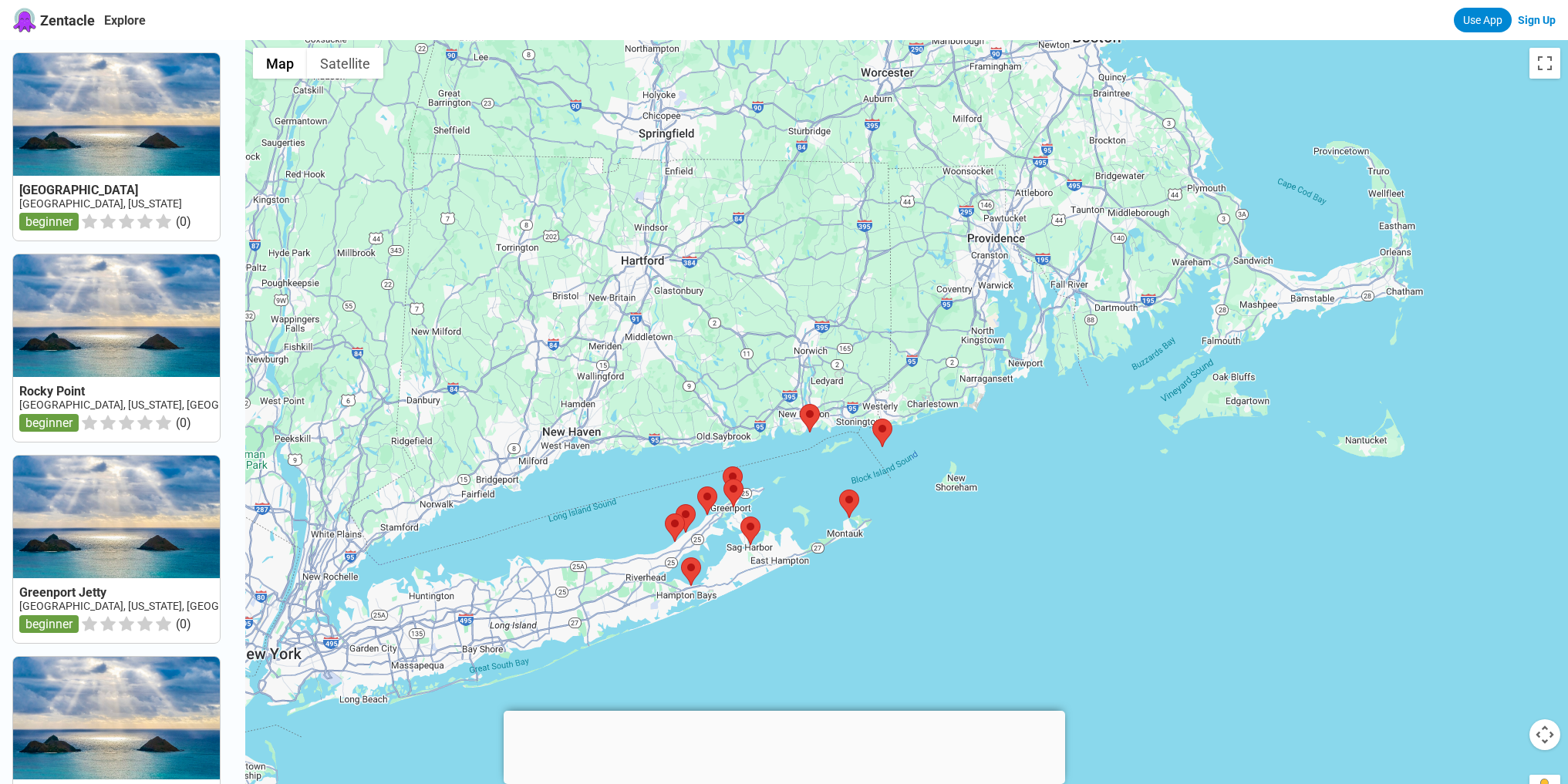
drag, startPoint x: 1203, startPoint y: 368, endPoint x: 1047, endPoint y: 449, distance: 175.8
click at [1047, 449] on div at bounding box center [907, 432] width 1323 height 784
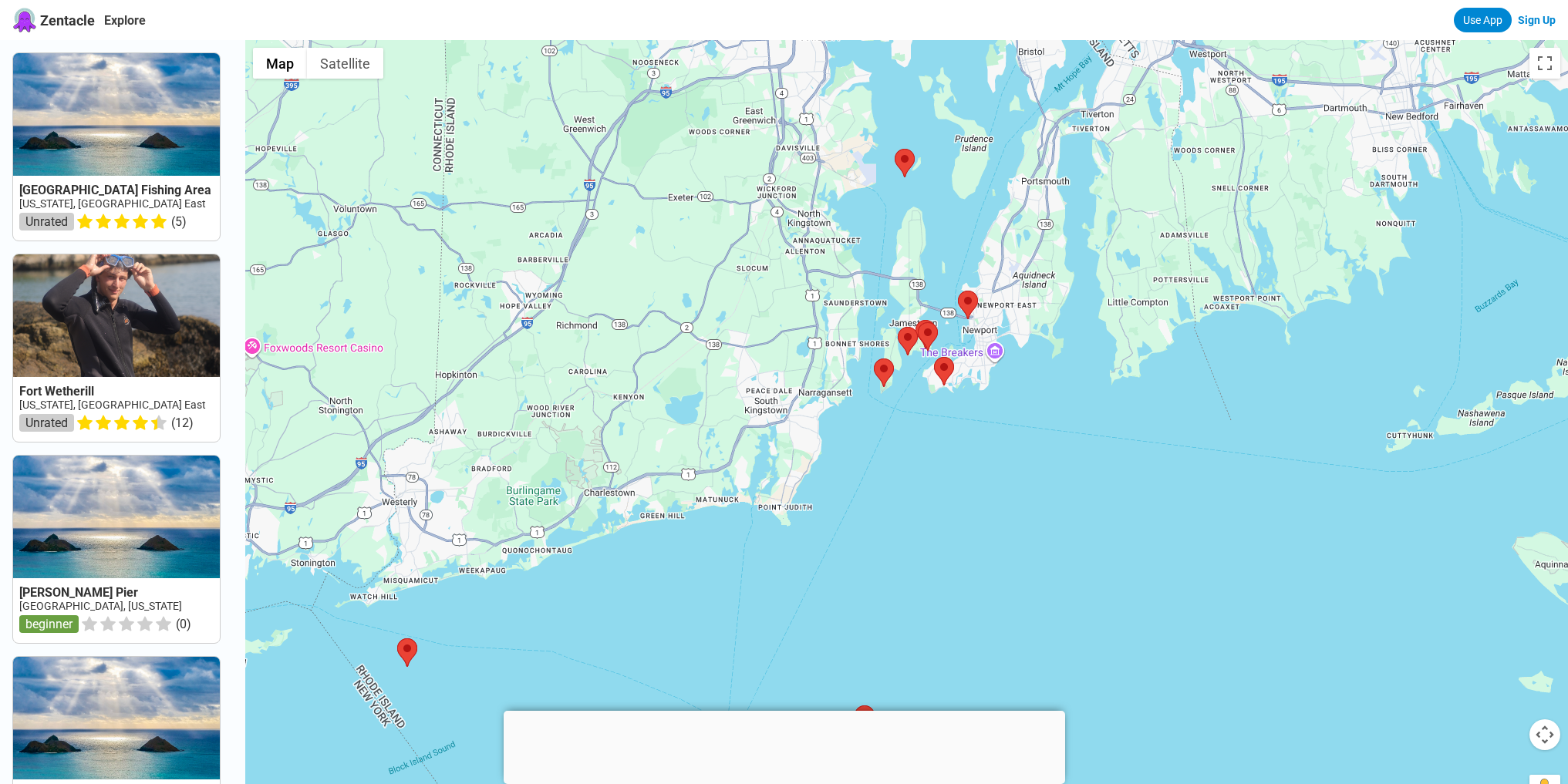
drag, startPoint x: 1083, startPoint y: 356, endPoint x: 1228, endPoint y: 422, distance: 159.3
click at [1228, 422] on div at bounding box center [907, 432] width 1323 height 784
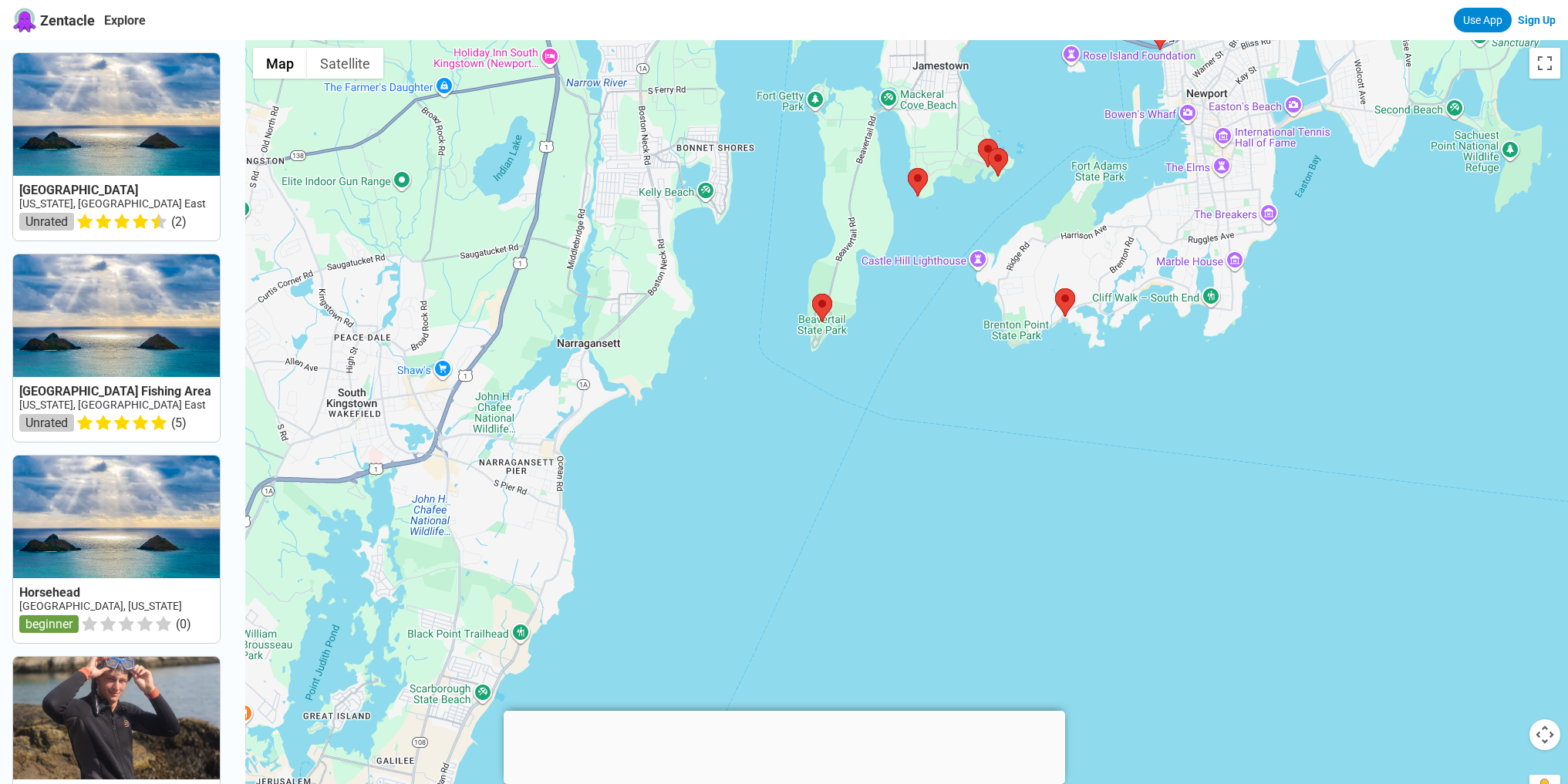
drag, startPoint x: 944, startPoint y: 395, endPoint x: 894, endPoint y: 546, distance: 159.1
click at [894, 546] on div at bounding box center [907, 432] width 1323 height 784
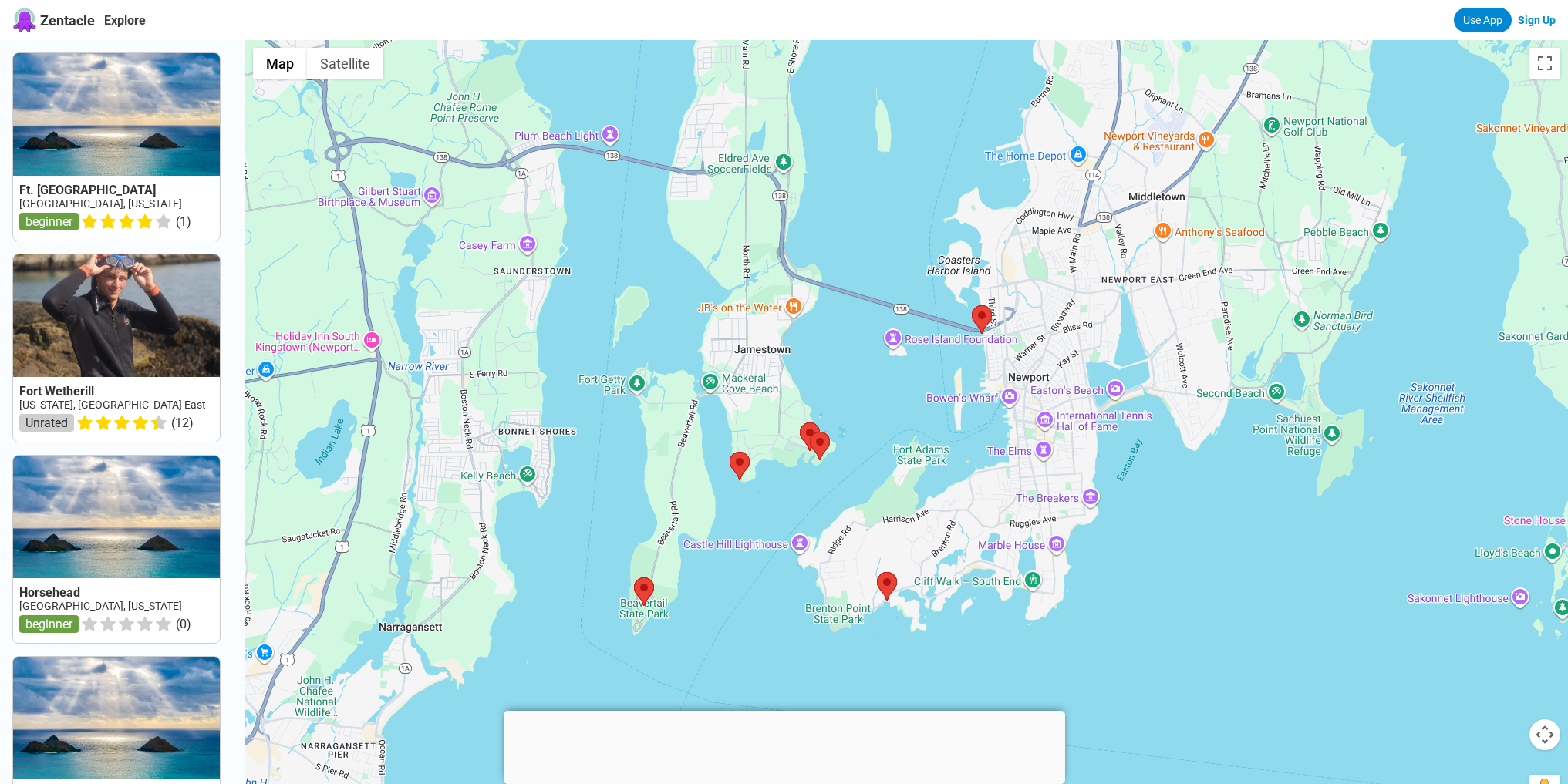
drag, startPoint x: 1307, startPoint y: 520, endPoint x: 1179, endPoint y: 531, distance: 128.5
click at [1186, 533] on div at bounding box center [907, 432] width 1323 height 784
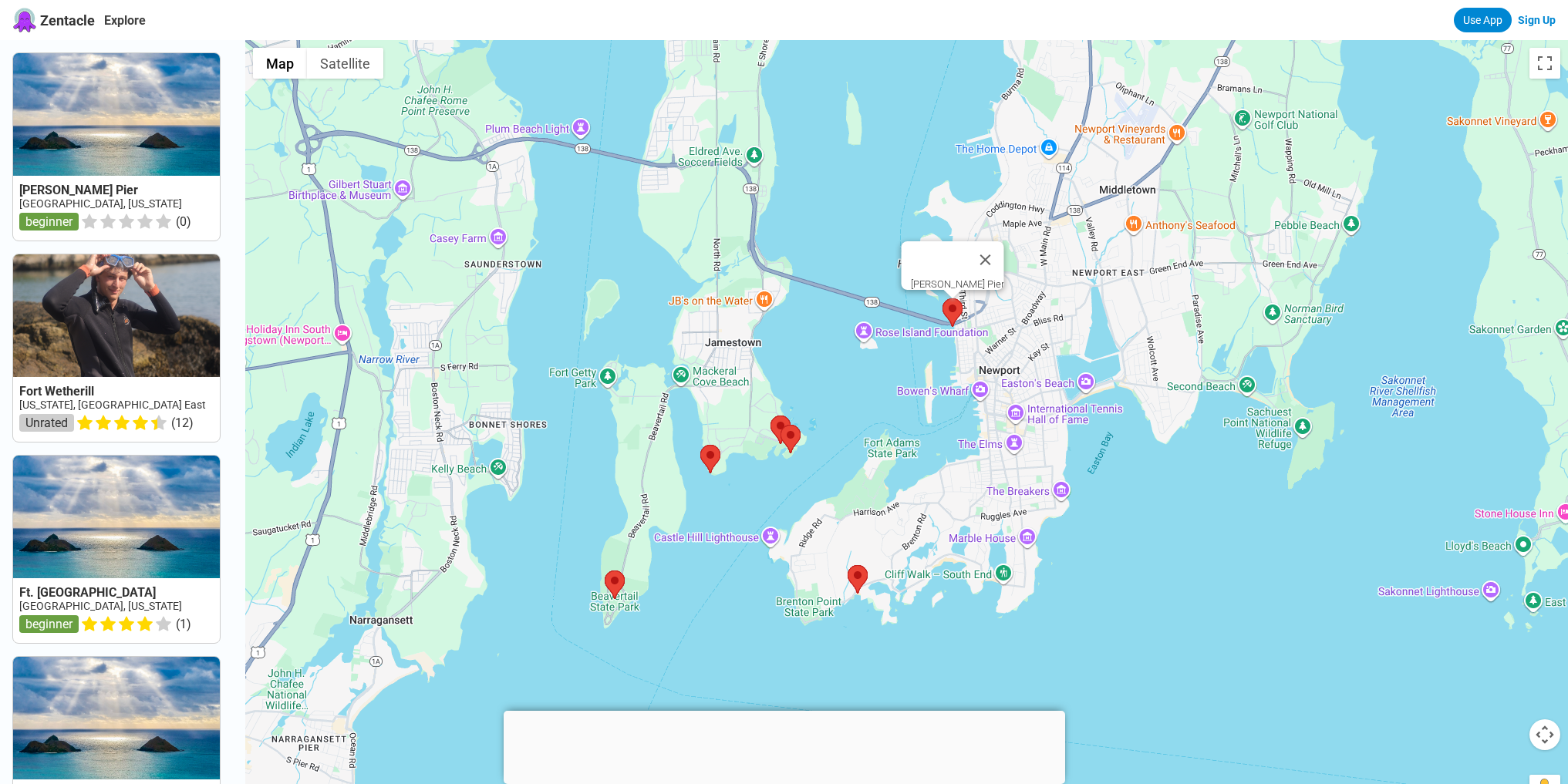
click at [942, 299] on area at bounding box center [942, 299] width 0 height 0
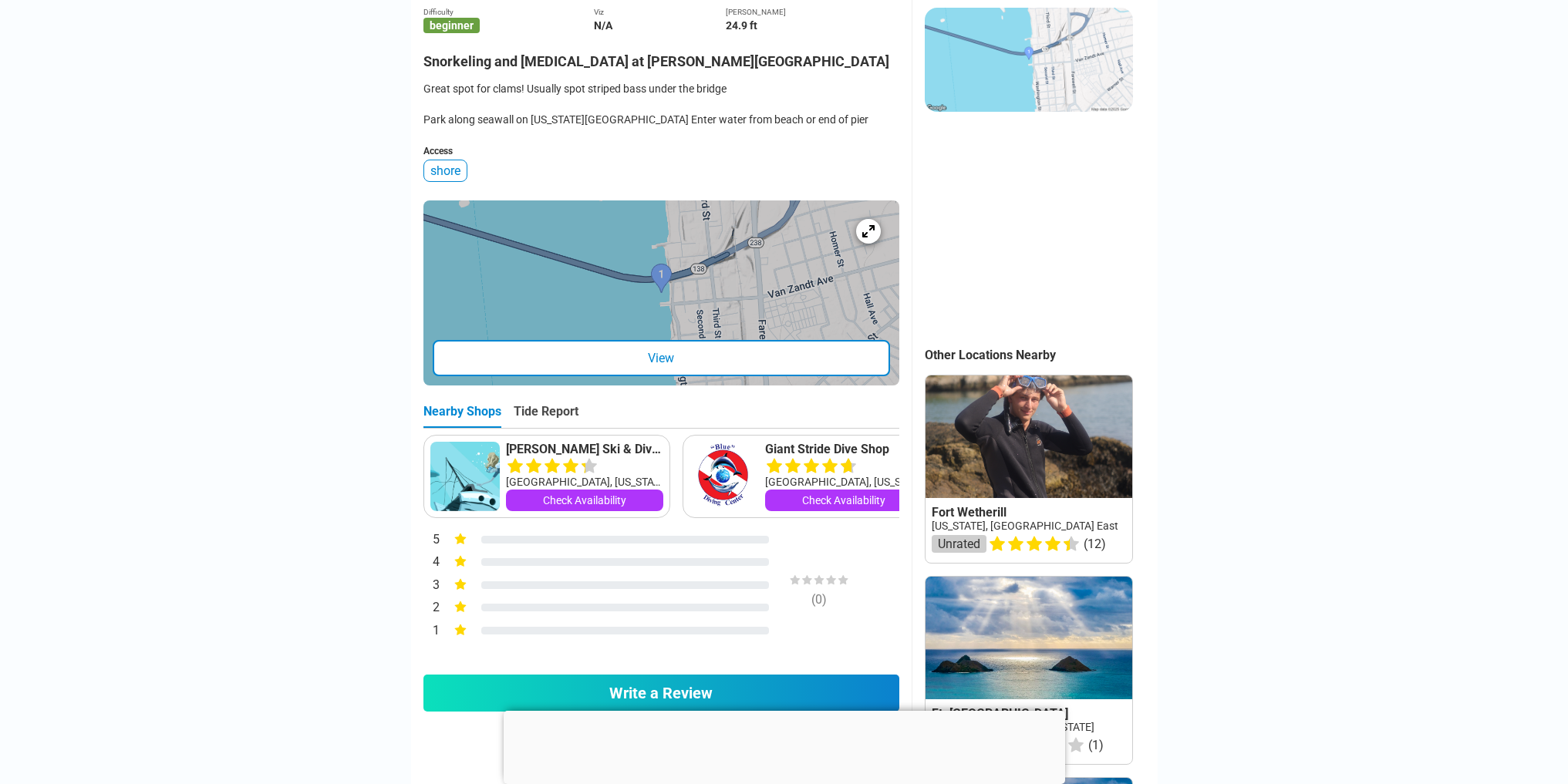
scroll to position [206, 0]
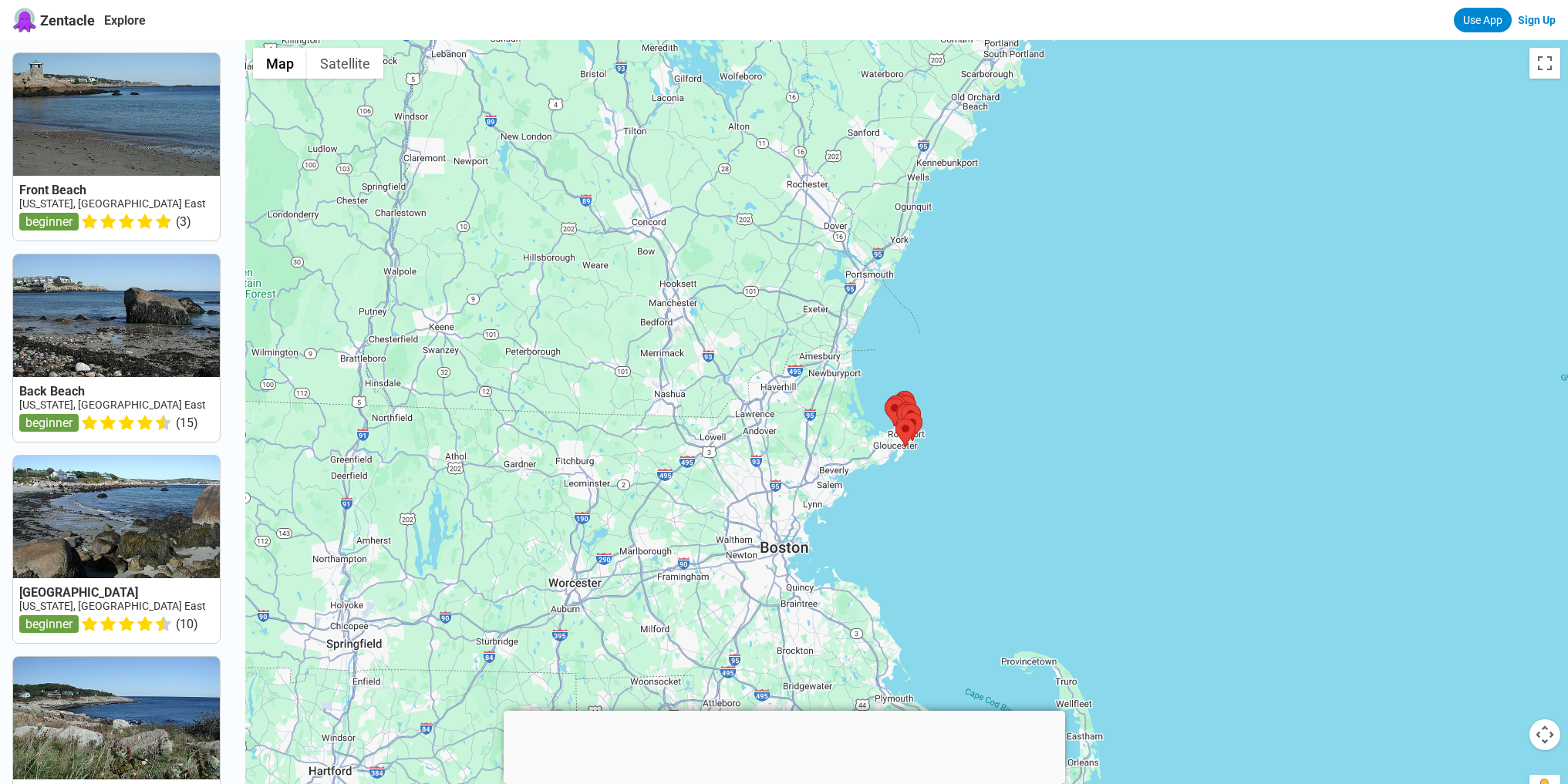
drag, startPoint x: 845, startPoint y: 615, endPoint x: 957, endPoint y: 320, distance: 315.5
click at [956, 322] on div at bounding box center [907, 432] width 1323 height 784
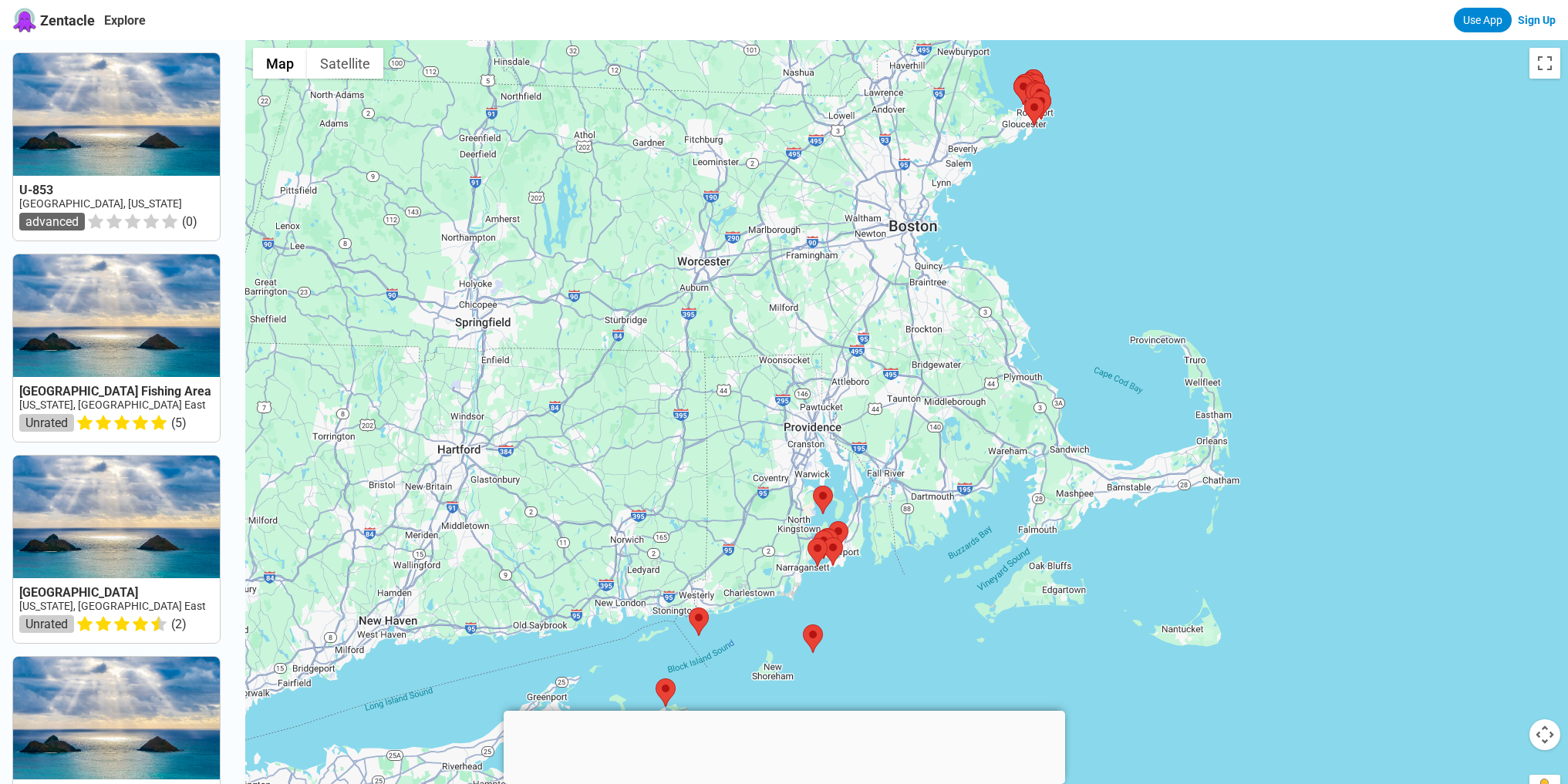
drag, startPoint x: 1026, startPoint y: 206, endPoint x: 948, endPoint y: 469, distance: 274.3
click at [949, 468] on div at bounding box center [907, 432] width 1323 height 784
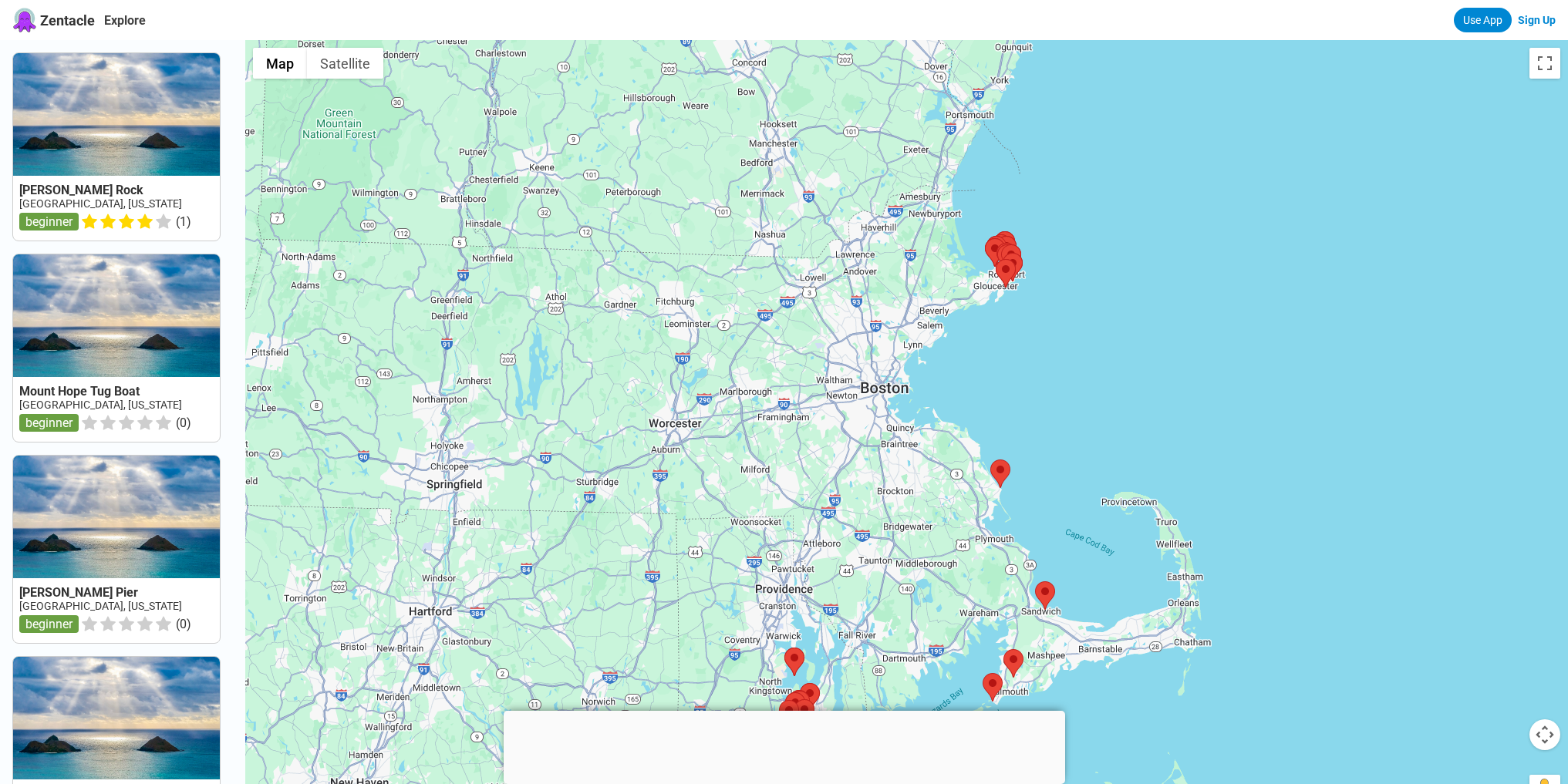
drag, startPoint x: 1015, startPoint y: 157, endPoint x: 993, endPoint y: 279, distance: 124.0
click at [993, 279] on div at bounding box center [907, 432] width 1323 height 784
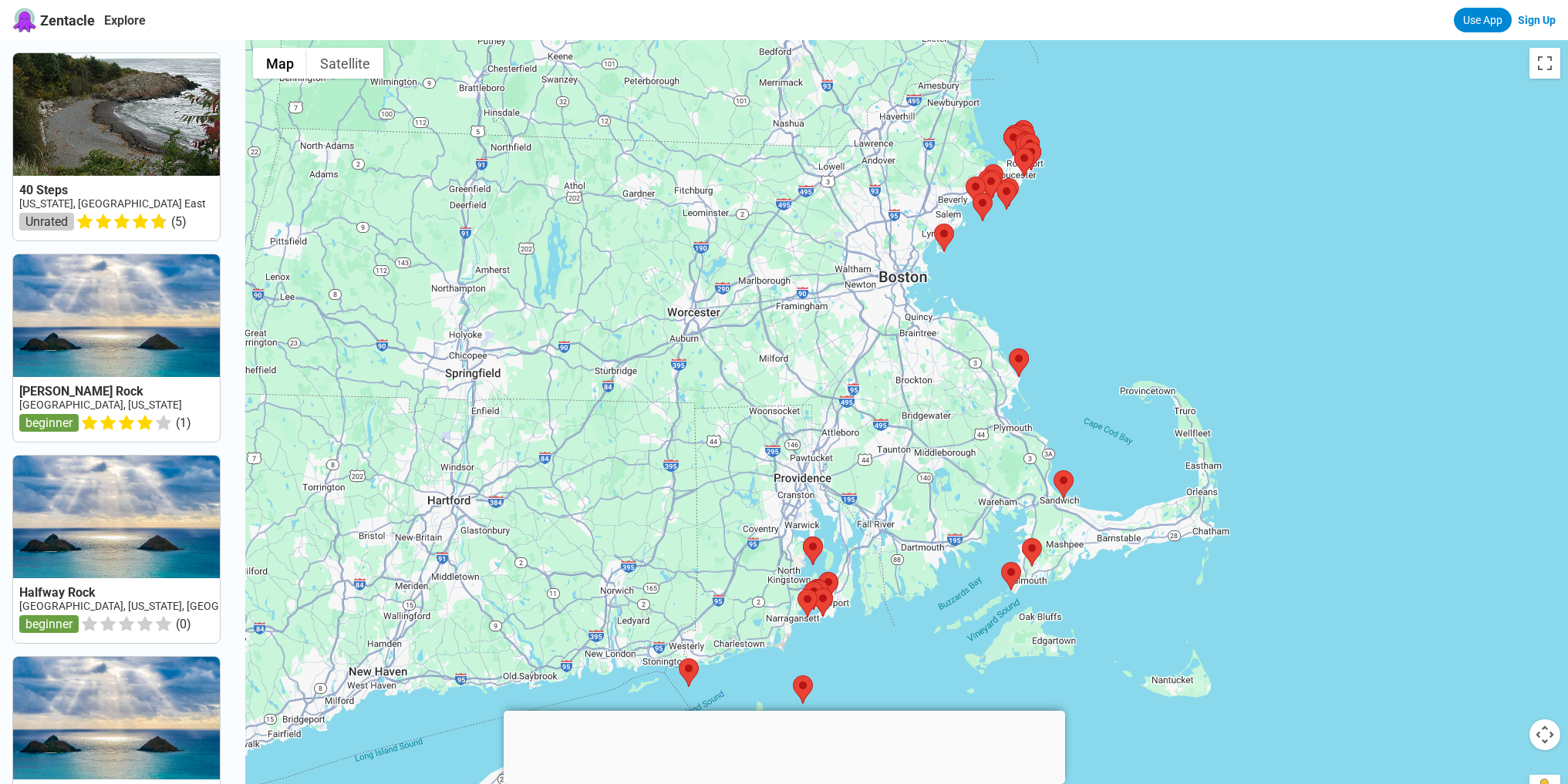
drag, startPoint x: 1060, startPoint y: 429, endPoint x: 1064, endPoint y: 404, distance: 25.3
click at [1064, 404] on div at bounding box center [907, 432] width 1323 height 784
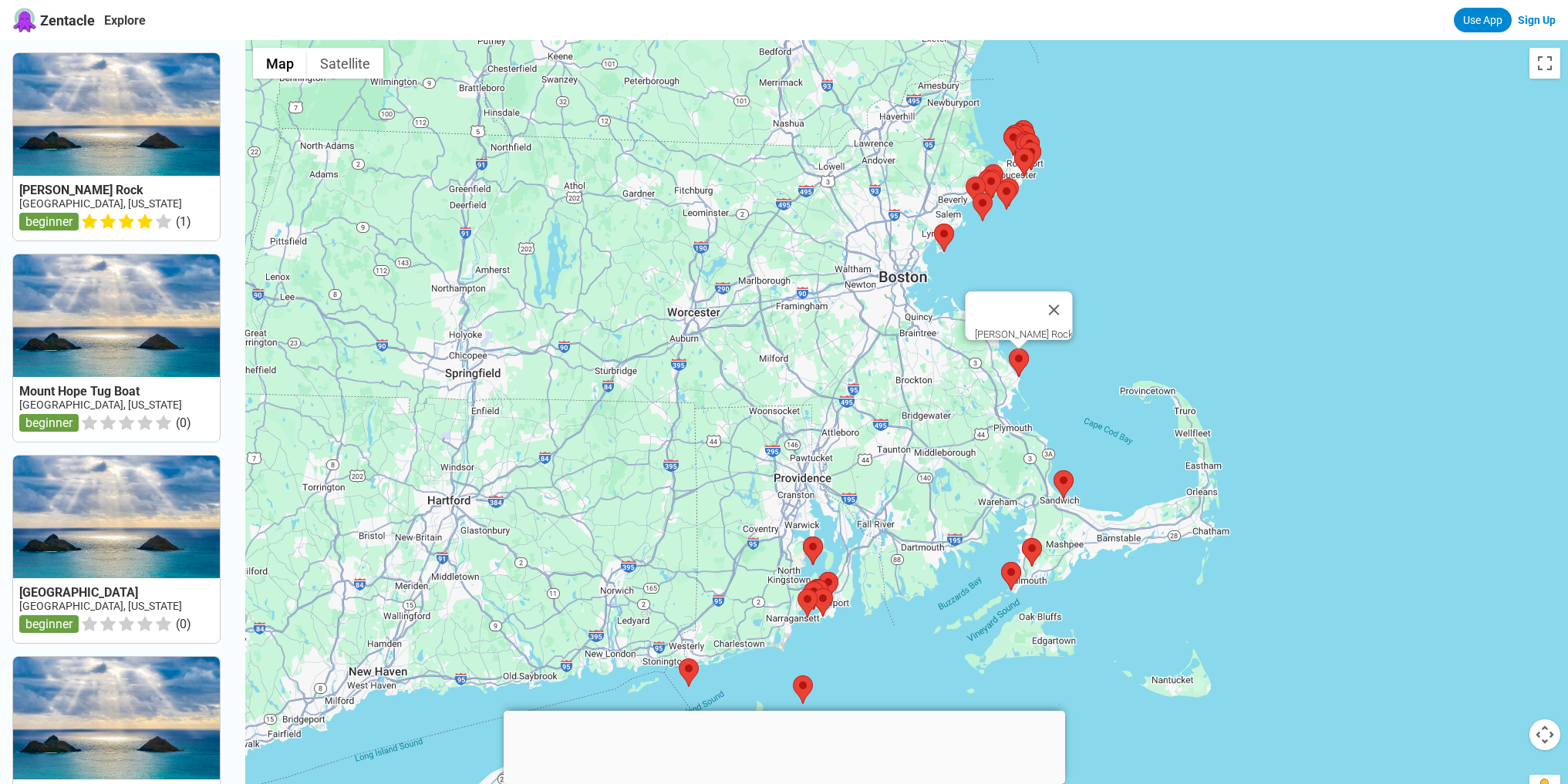
click at [1009, 348] on area at bounding box center [1009, 348] width 0 height 0
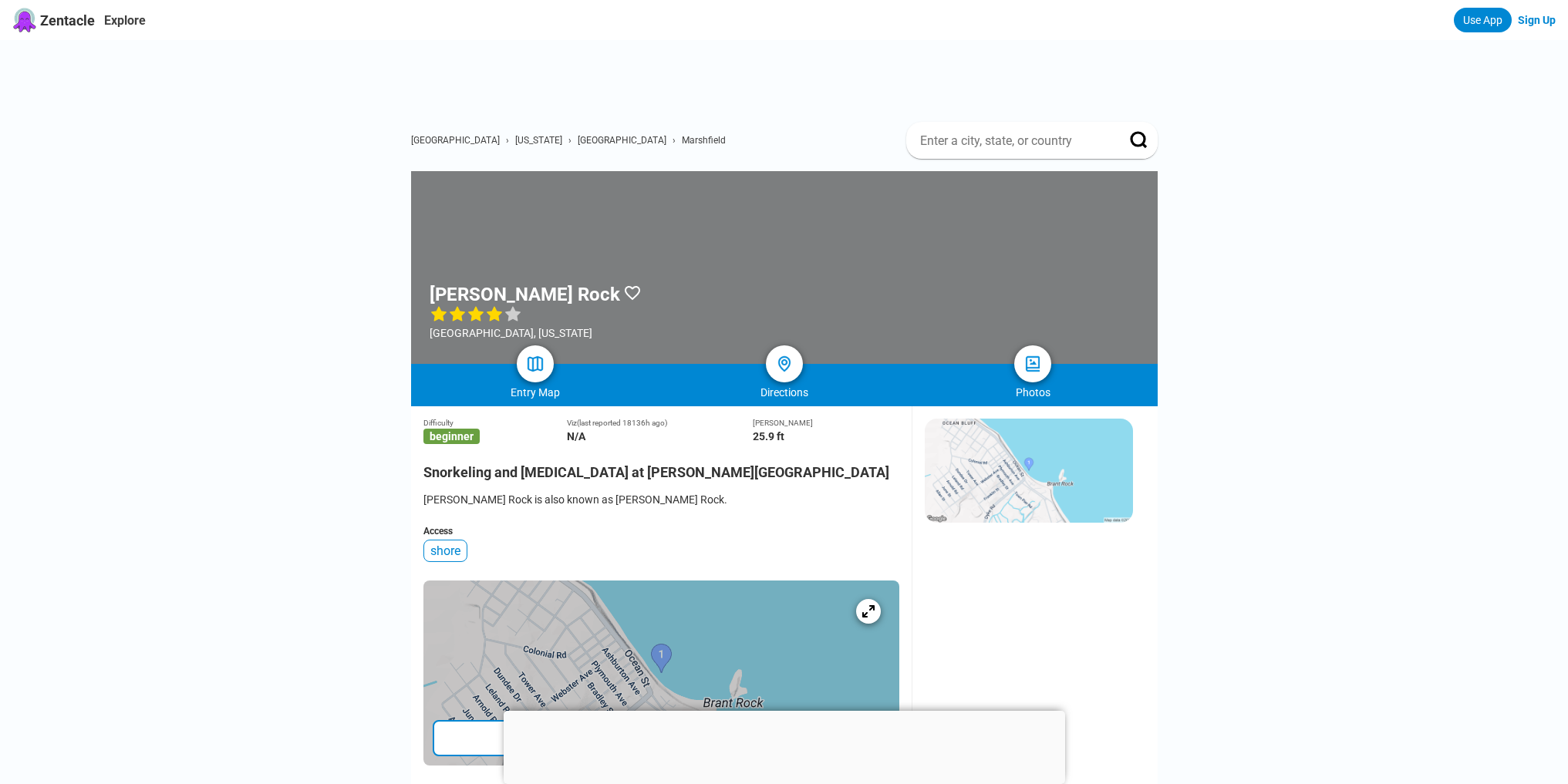
scroll to position [206, 0]
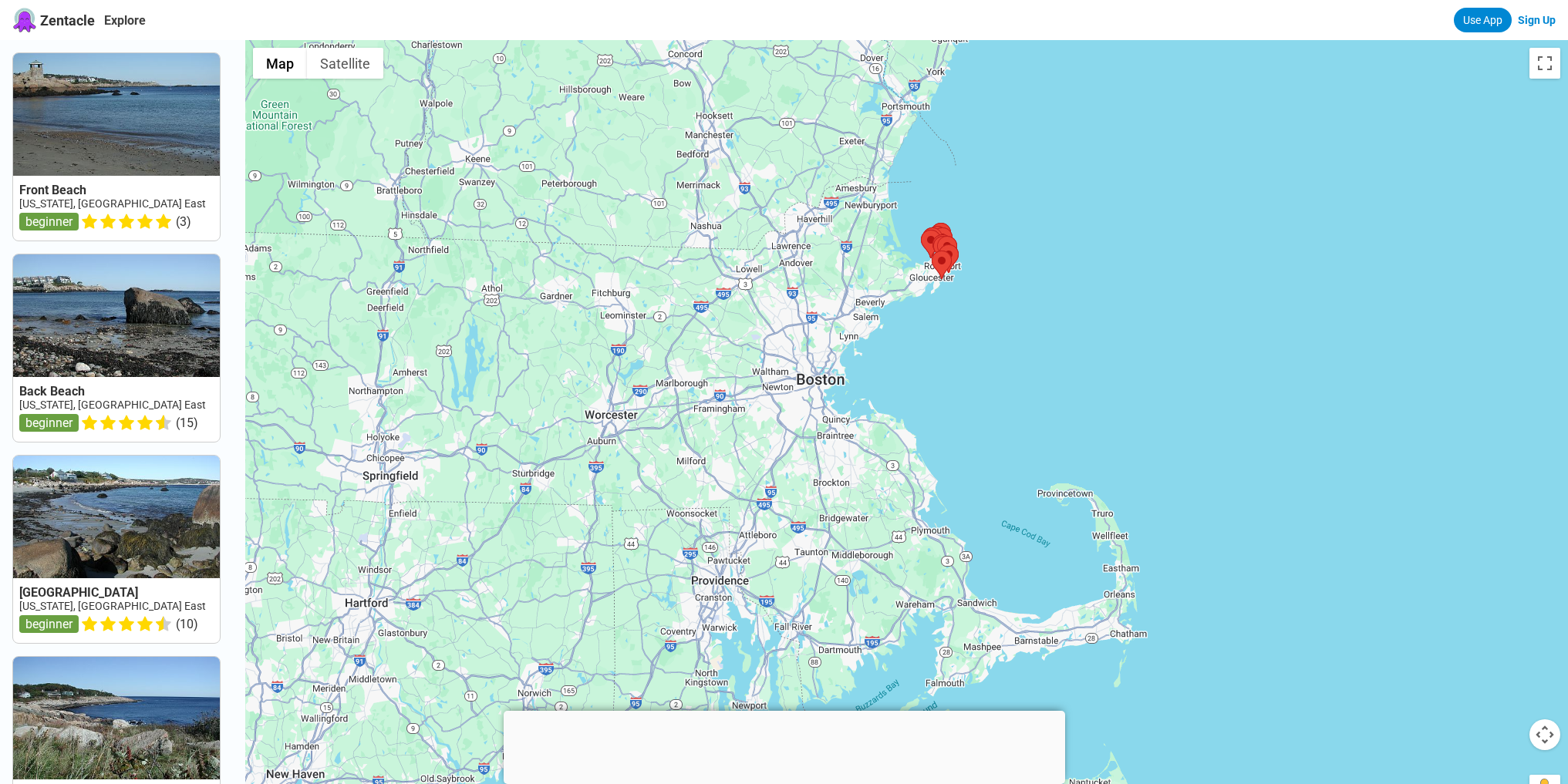
drag, startPoint x: 979, startPoint y: 568, endPoint x: 1040, endPoint y: 345, distance: 231.2
click at [1037, 363] on div at bounding box center [907, 432] width 1323 height 784
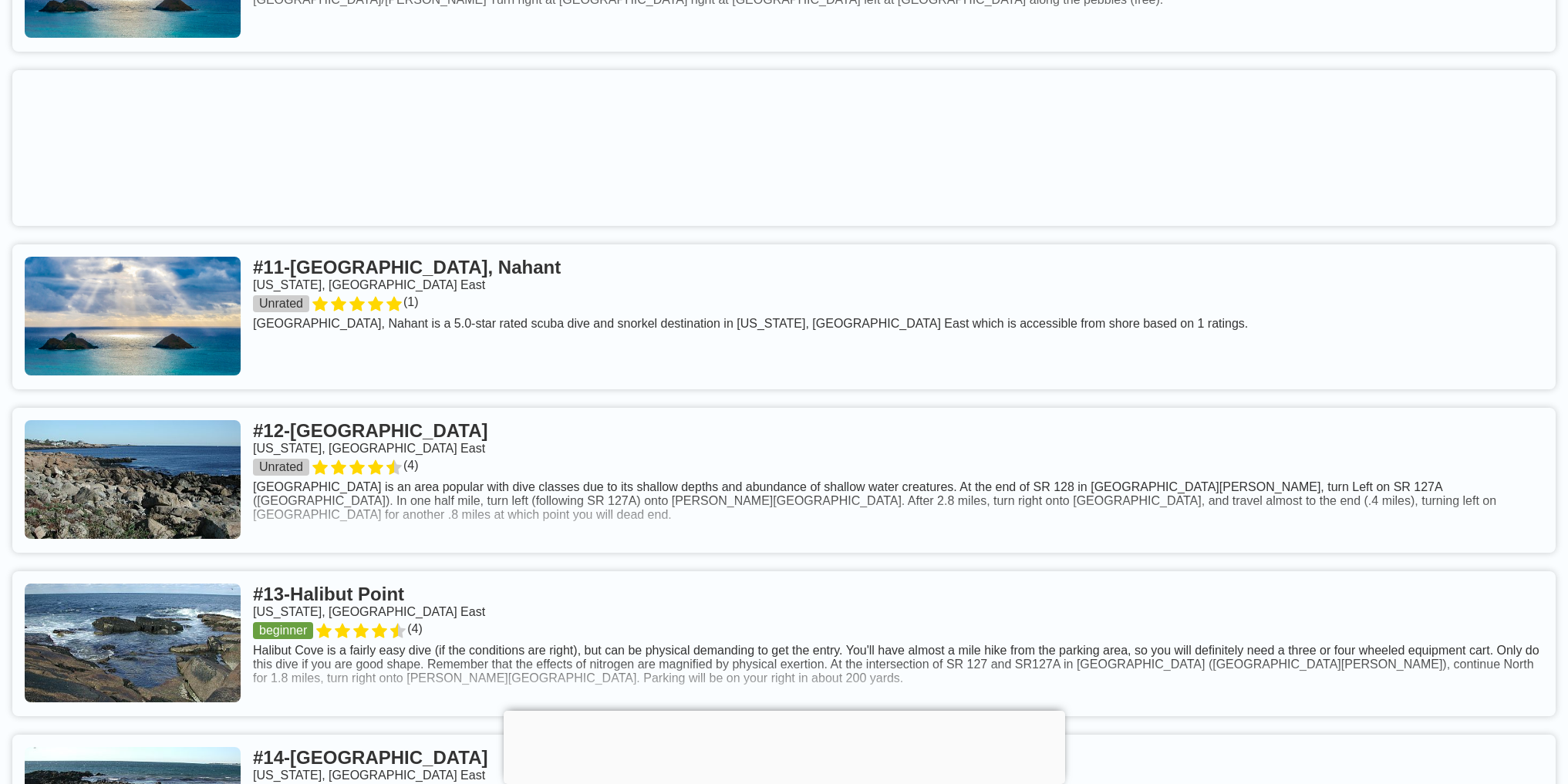
scroll to position [2468, 0]
